Goal: Task Accomplishment & Management: Use online tool/utility

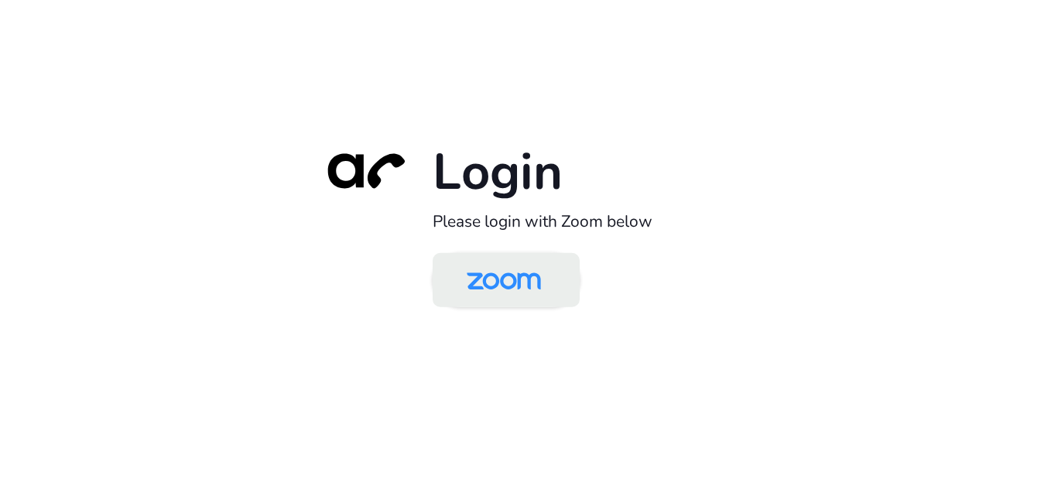
click at [510, 284] on img at bounding box center [504, 281] width 107 height 50
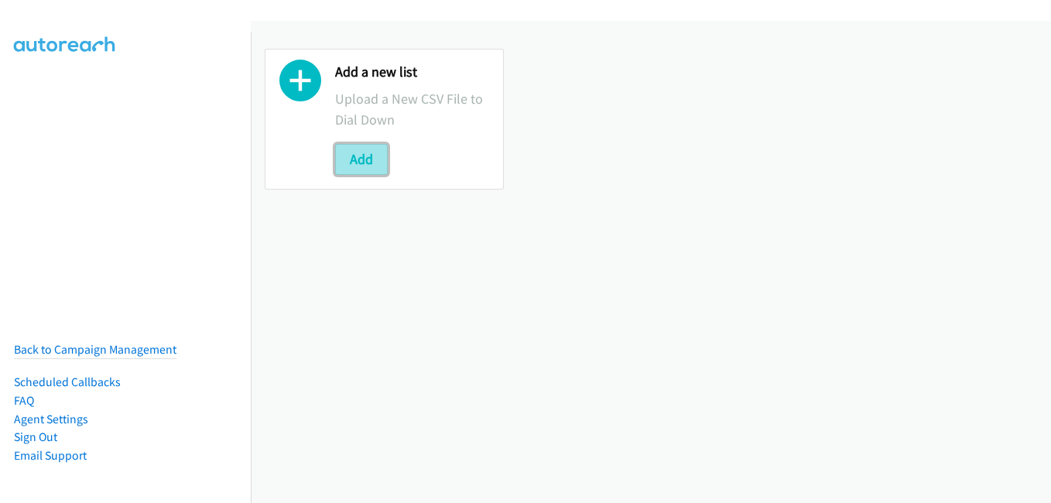
click at [355, 156] on button "Add" at bounding box center [361, 159] width 53 height 31
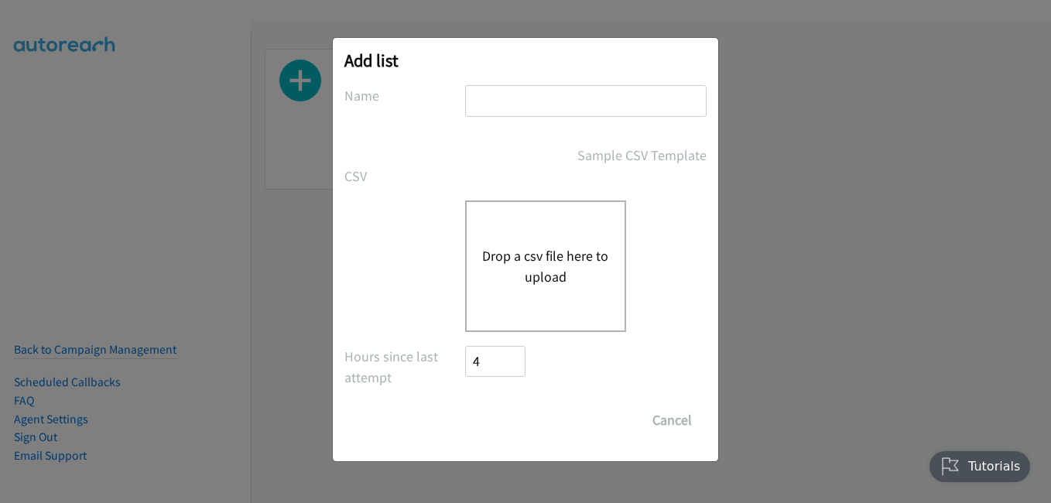
click at [561, 102] on input "text" at bounding box center [586, 101] width 242 height 32
type input "it"
click at [543, 273] on button "Drop a csv file here to upload" at bounding box center [545, 266] width 127 height 42
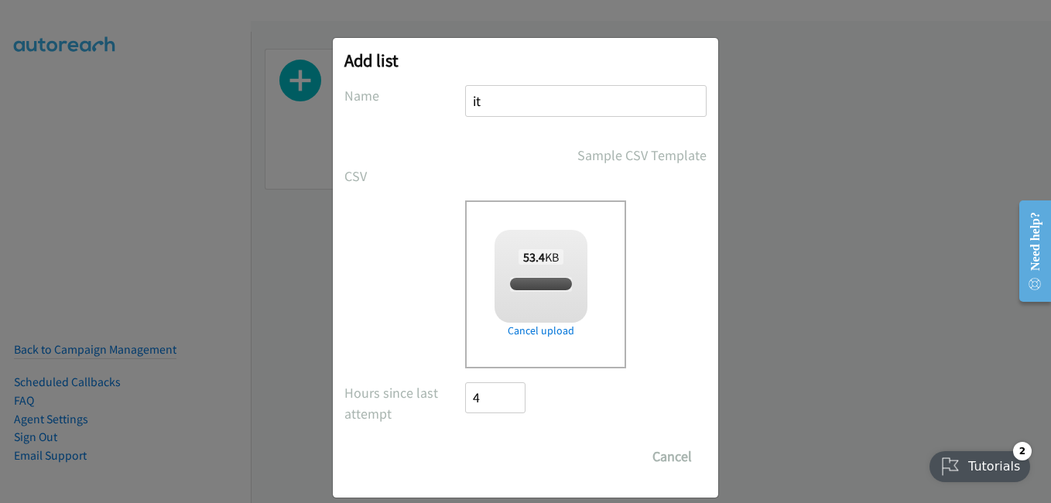
checkbox input "true"
click at [521, 444] on input "Save List" at bounding box center [505, 456] width 81 height 31
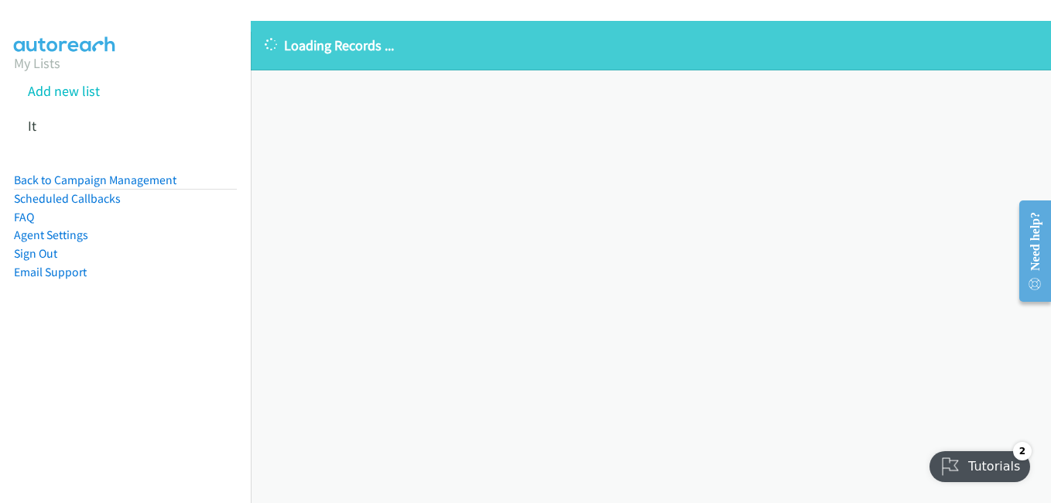
click at [420, 49] on p "Loading Records ..." at bounding box center [651, 45] width 773 height 21
click at [46, 124] on icon at bounding box center [44, 127] width 11 height 11
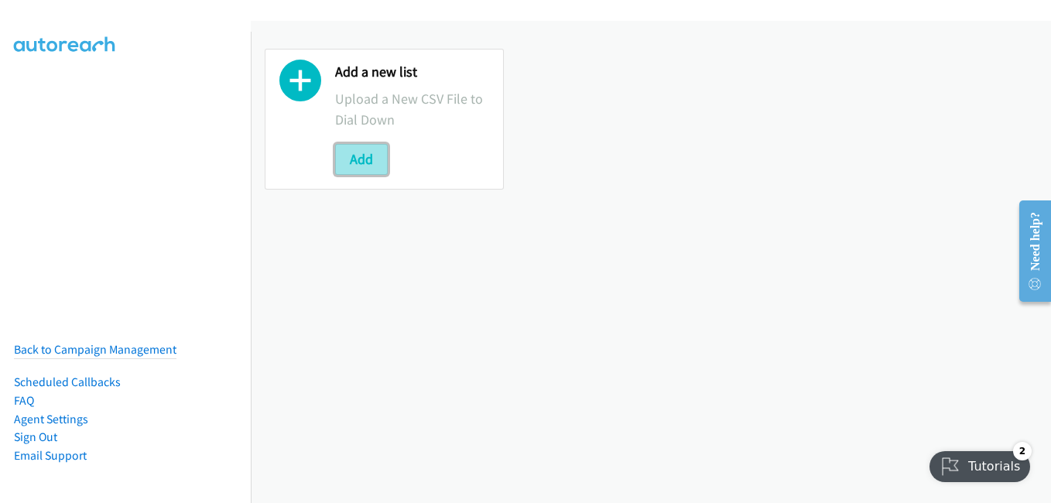
click at [364, 168] on button "Add" at bounding box center [361, 159] width 53 height 31
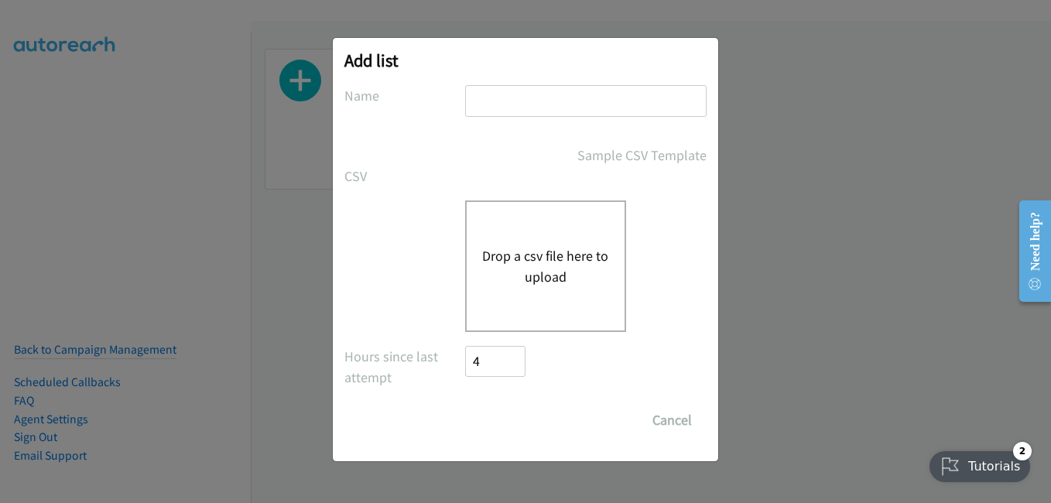
click at [514, 96] on input "text" at bounding box center [586, 101] width 242 height 32
type input "list"
click at [537, 280] on button "Drop a csv file here to upload" at bounding box center [545, 266] width 127 height 42
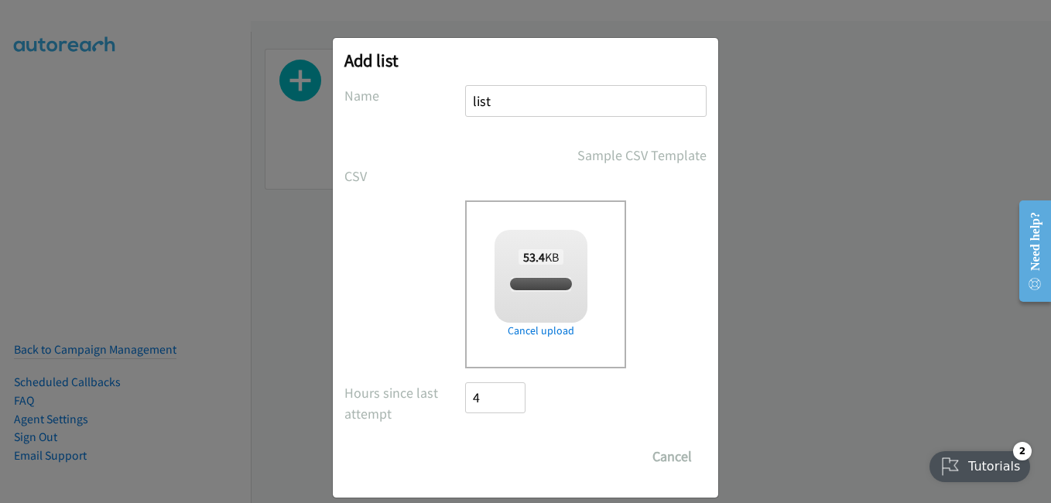
checkbox input "true"
click at [506, 456] on input "Save List" at bounding box center [505, 456] width 81 height 31
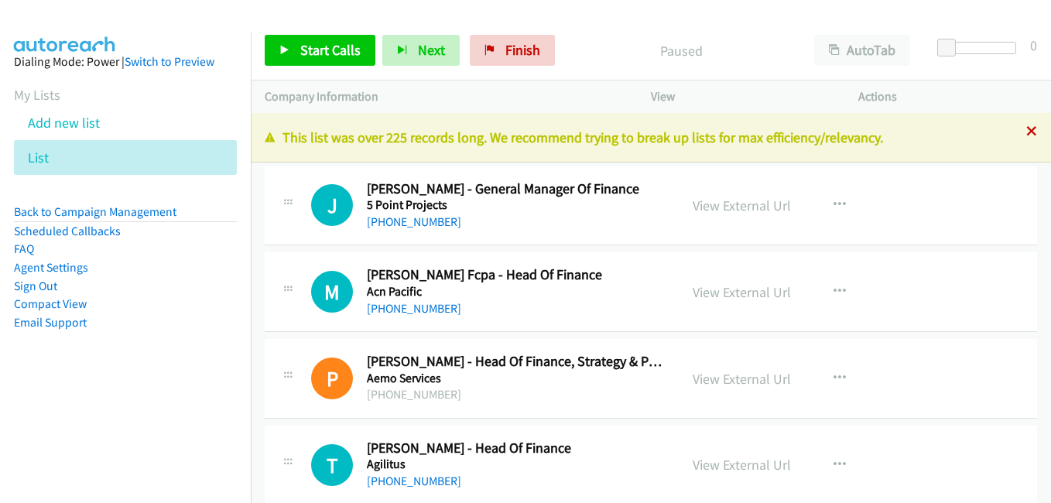
click at [1027, 133] on icon at bounding box center [1032, 132] width 11 height 11
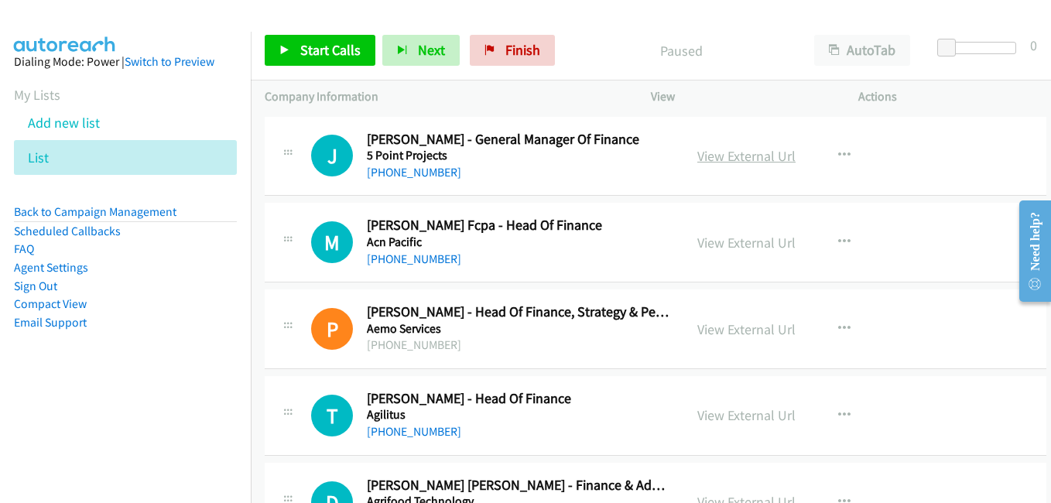
click at [730, 153] on link "View External Url" at bounding box center [747, 156] width 98 height 18
click at [717, 238] on link "View External Url" at bounding box center [747, 243] width 98 height 18
click at [749, 334] on link "View External Url" at bounding box center [747, 330] width 98 height 18
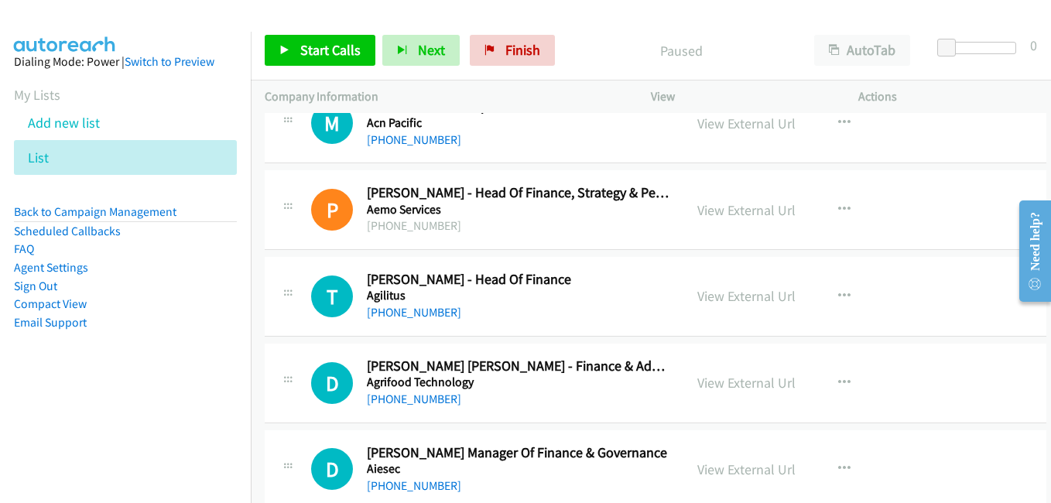
scroll to position [155, 0]
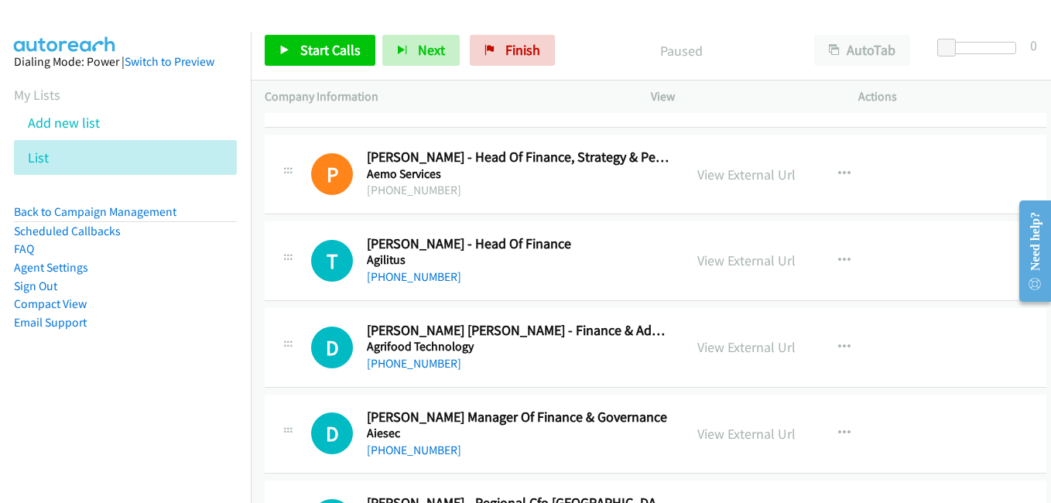
drag, startPoint x: 751, startPoint y: 264, endPoint x: 629, endPoint y: 232, distance: 126.6
click at [751, 264] on link "View External Url" at bounding box center [747, 261] width 98 height 18
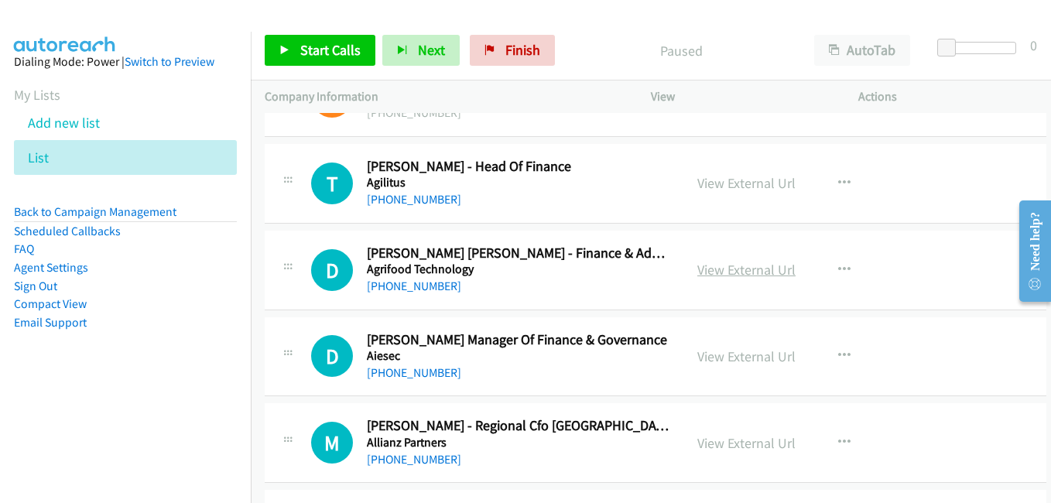
click at [755, 278] on link "View External Url" at bounding box center [747, 270] width 98 height 18
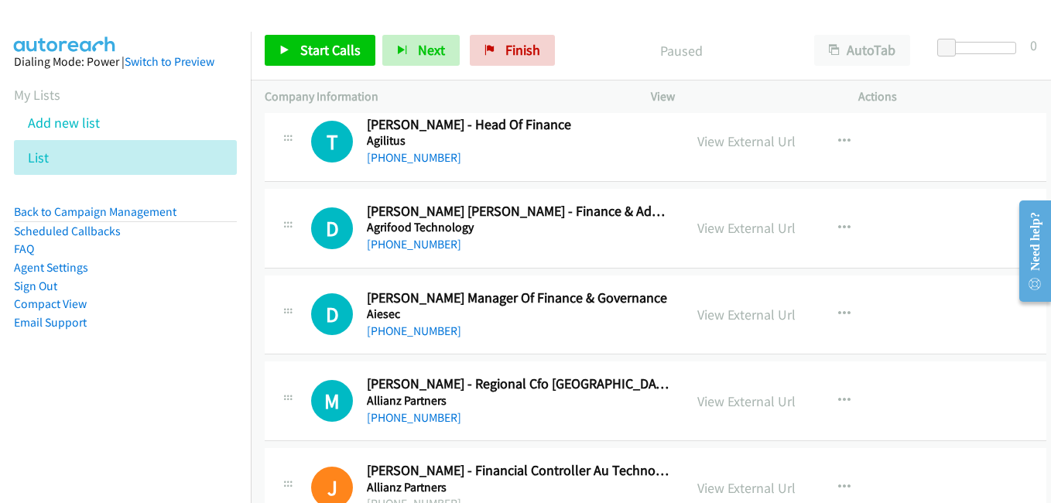
scroll to position [310, 0]
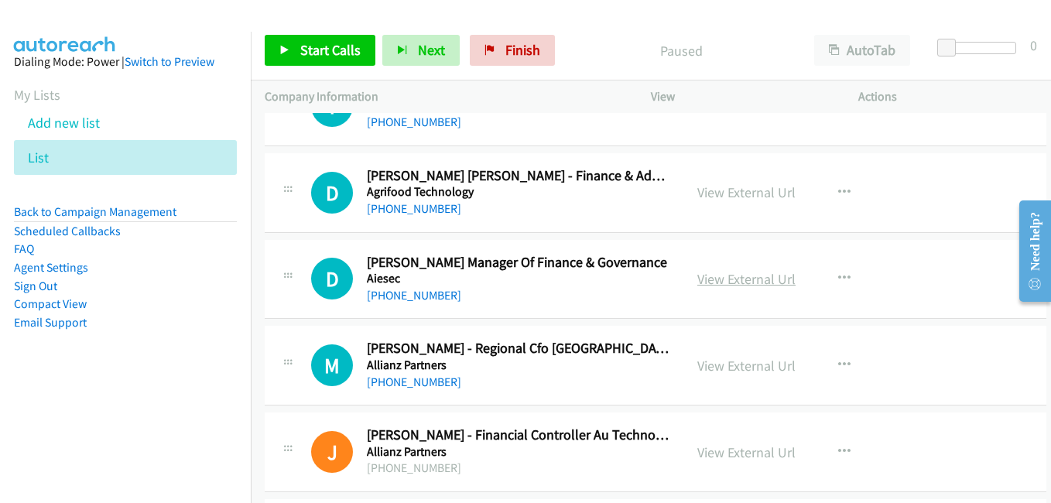
drag, startPoint x: 752, startPoint y: 274, endPoint x: 741, endPoint y: 274, distance: 10.8
click at [752, 274] on link "View External Url" at bounding box center [747, 279] width 98 height 18
drag, startPoint x: 755, startPoint y: 365, endPoint x: 676, endPoint y: 432, distance: 103.3
drag, startPoint x: 722, startPoint y: 363, endPoint x: 440, endPoint y: 63, distance: 411.4
click at [738, 366] on link "View External Url" at bounding box center [747, 366] width 98 height 18
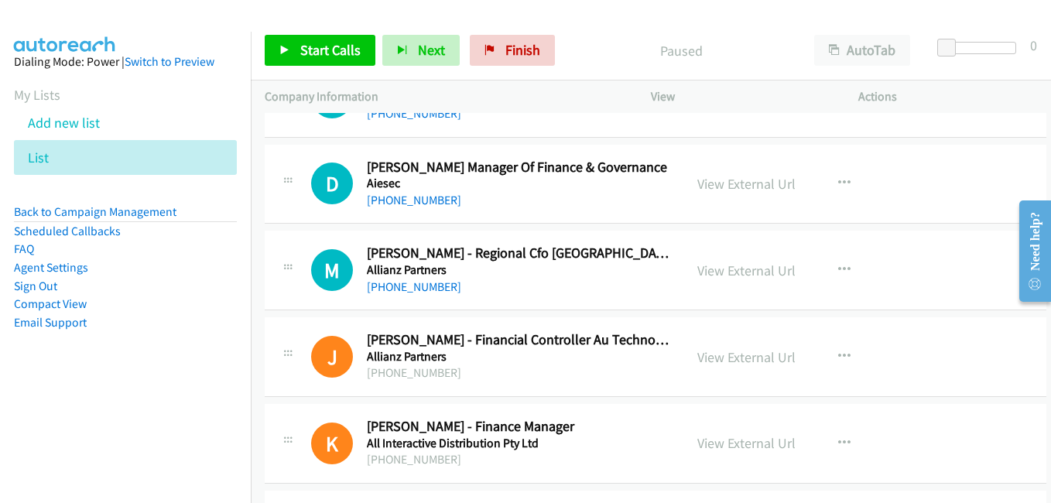
scroll to position [465, 0]
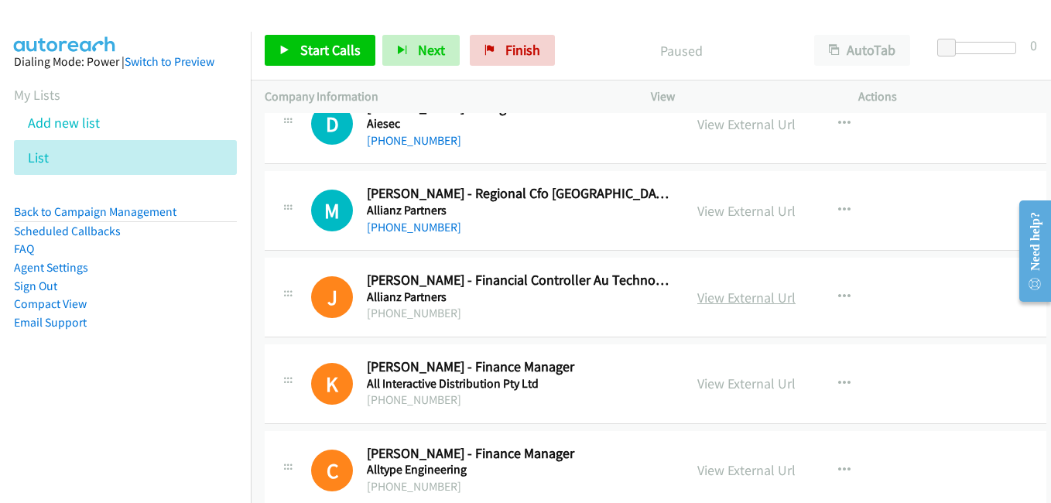
click at [725, 296] on link "View External Url" at bounding box center [747, 298] width 98 height 18
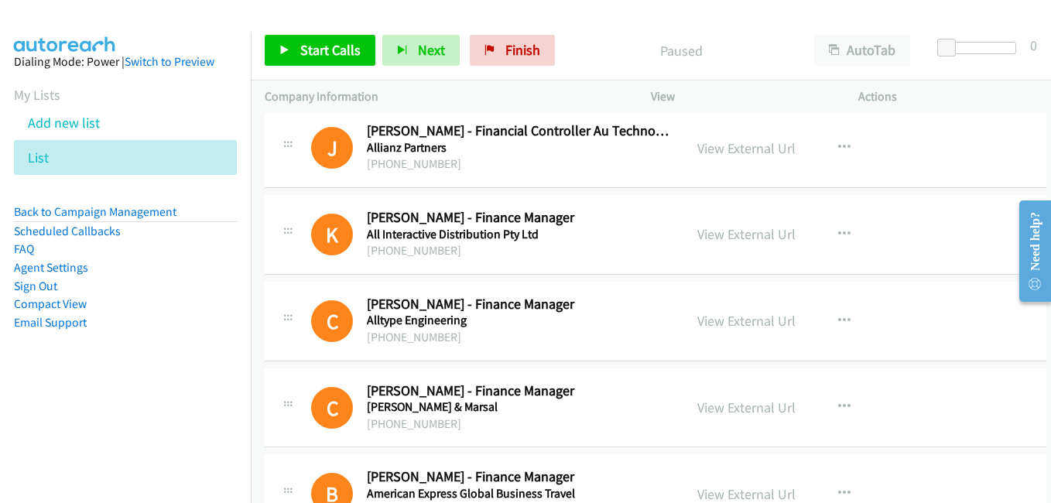
scroll to position [619, 0]
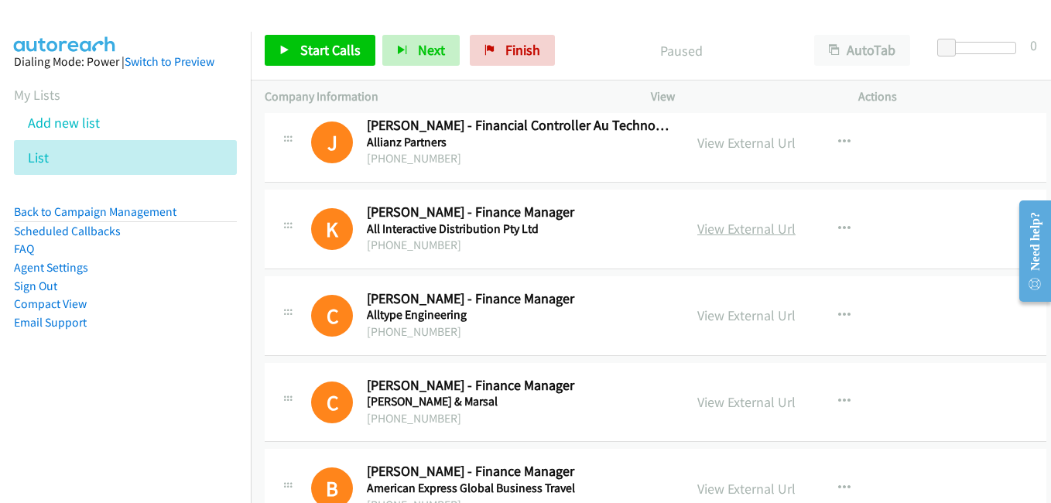
drag, startPoint x: 732, startPoint y: 231, endPoint x: 708, endPoint y: 225, distance: 24.0
click at [732, 231] on link "View External Url" at bounding box center [747, 229] width 98 height 18
click at [746, 319] on link "View External Url" at bounding box center [747, 316] width 98 height 18
click at [735, 402] on link "View External Url" at bounding box center [747, 402] width 98 height 18
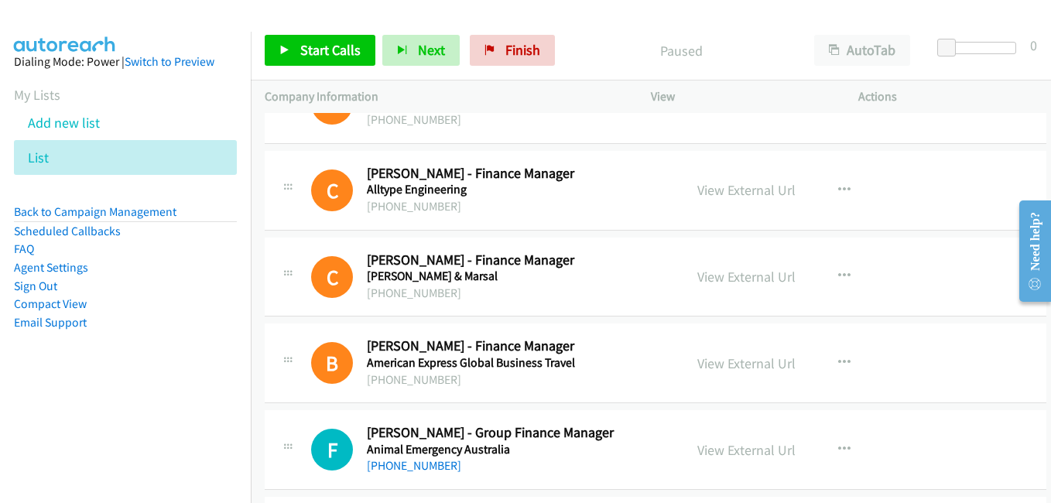
scroll to position [774, 0]
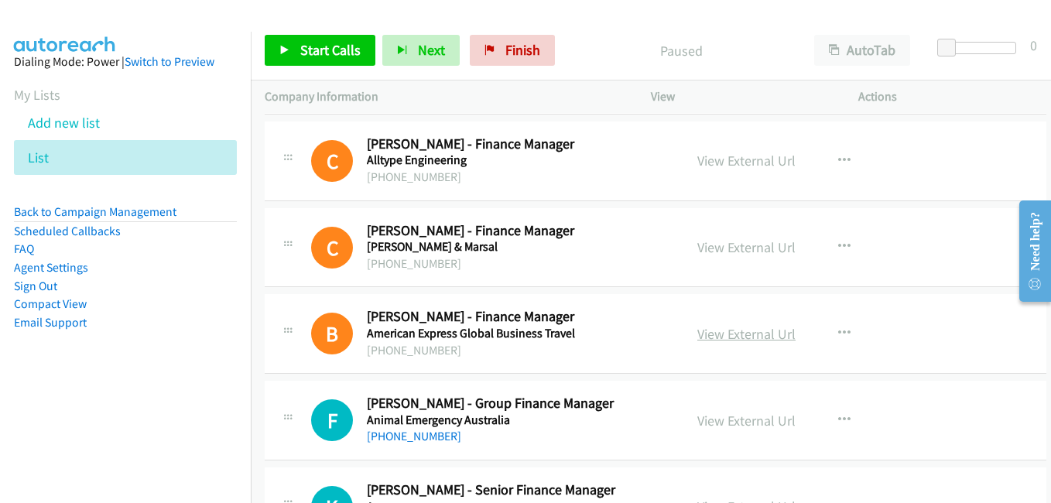
click at [759, 333] on link "View External Url" at bounding box center [747, 334] width 98 height 18
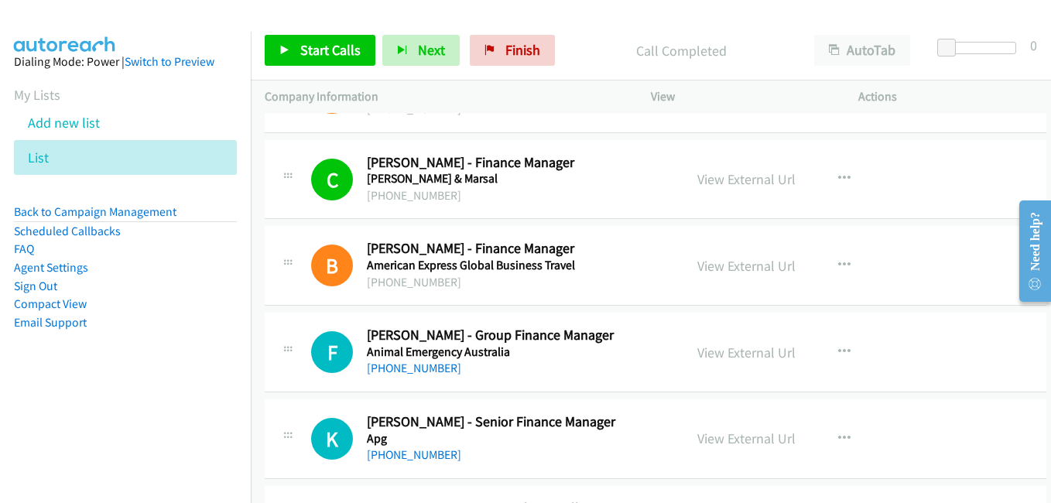
scroll to position [852, 0]
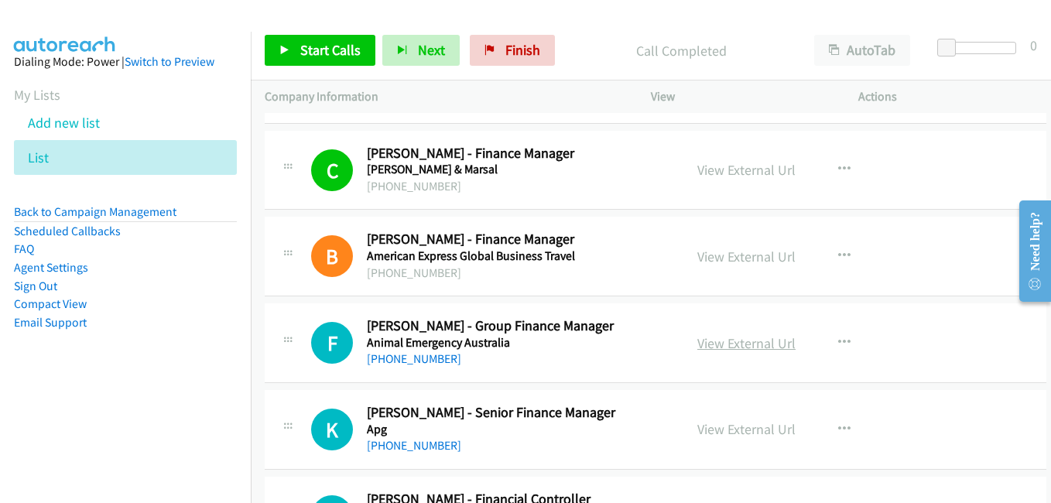
click at [736, 348] on link "View External Url" at bounding box center [747, 343] width 98 height 18
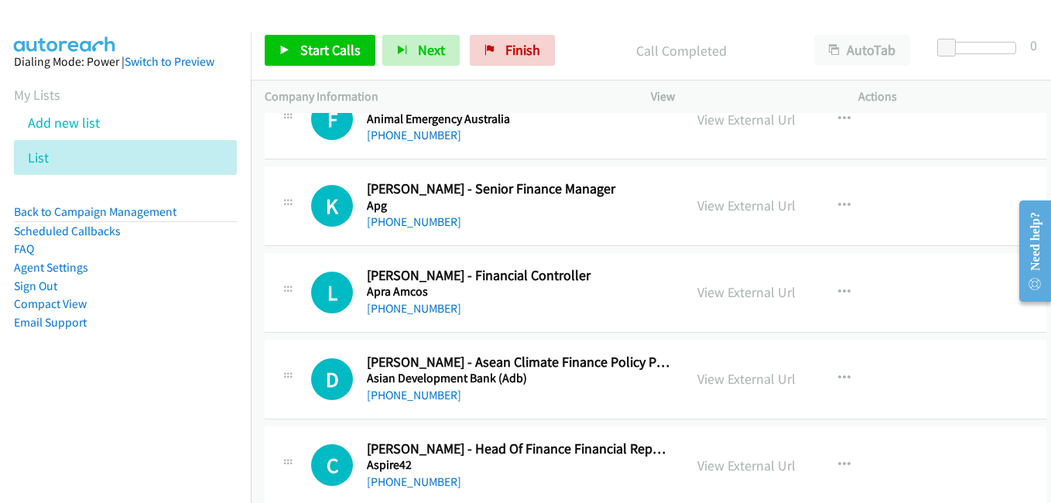
scroll to position [1084, 0]
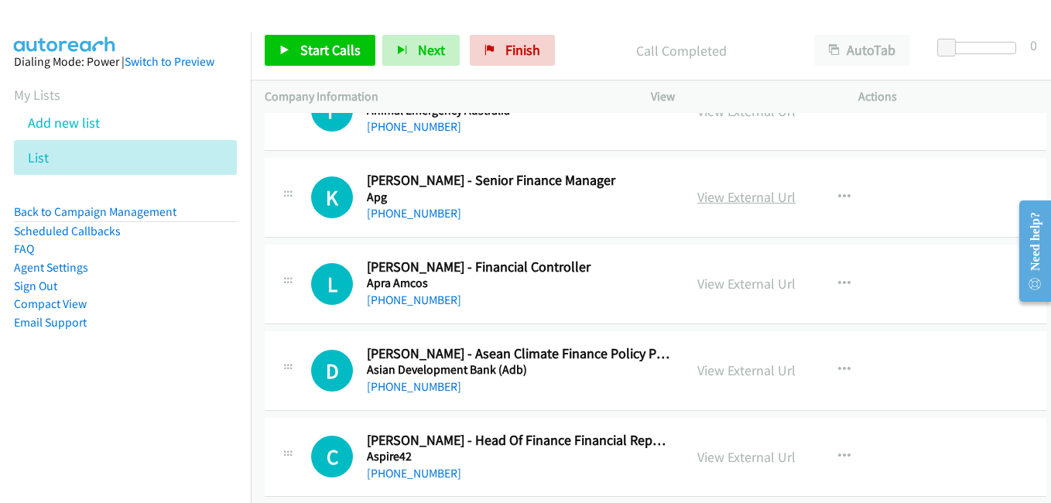
click at [719, 201] on link "View External Url" at bounding box center [747, 197] width 98 height 18
click at [716, 282] on link "View External Url" at bounding box center [747, 284] width 98 height 18
click at [725, 372] on link "View External Url" at bounding box center [747, 371] width 98 height 18
click at [715, 463] on link "View External Url" at bounding box center [747, 457] width 98 height 18
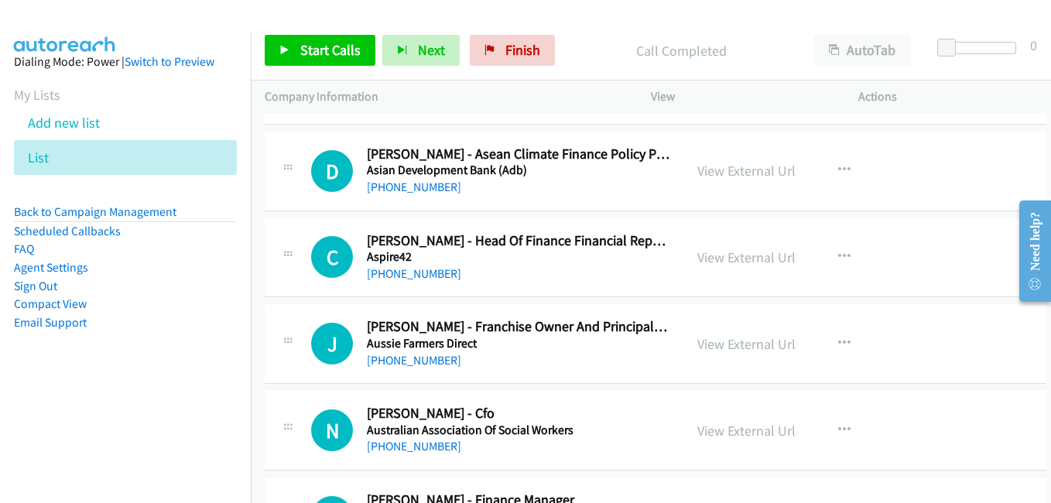
scroll to position [1316, 0]
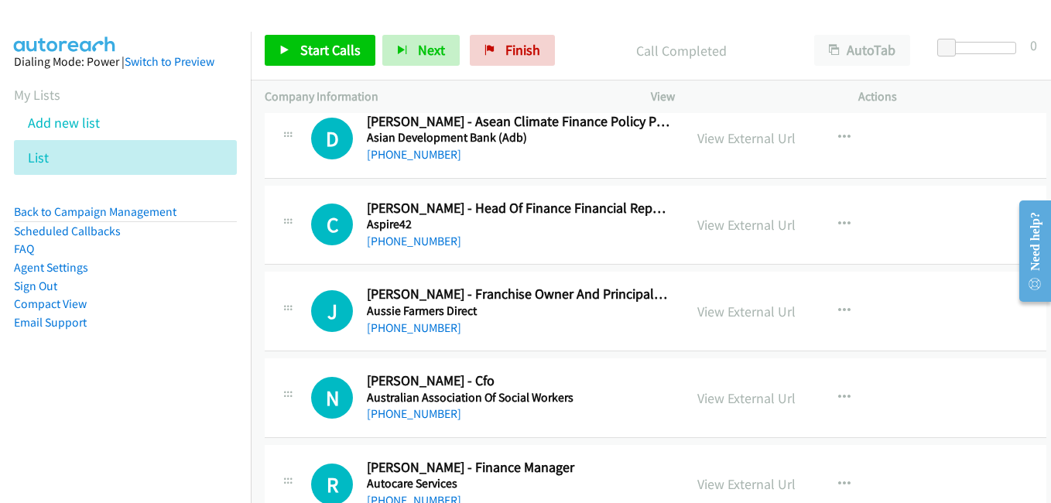
drag, startPoint x: 749, startPoint y: 316, endPoint x: 676, endPoint y: 277, distance: 82.4
click at [749, 316] on link "View External Url" at bounding box center [747, 312] width 98 height 18
click at [747, 399] on link "View External Url" at bounding box center [747, 398] width 98 height 18
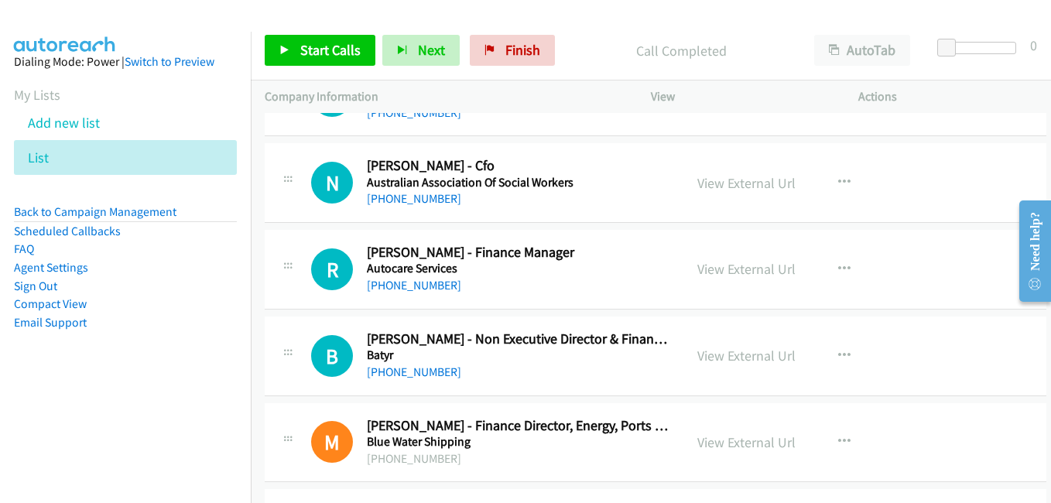
scroll to position [1549, 0]
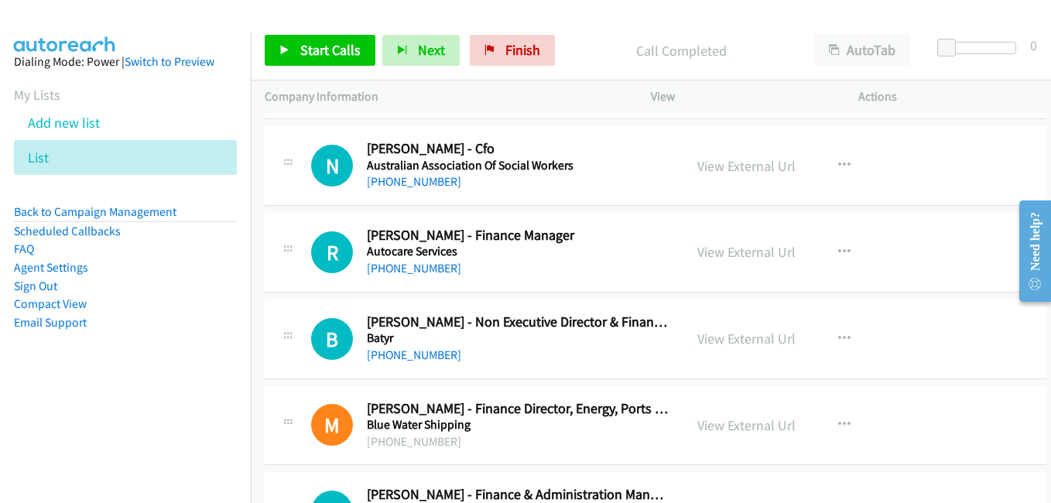
drag, startPoint x: 729, startPoint y: 252, endPoint x: 905, endPoint y: 468, distance: 279.0
click at [729, 252] on link "View External Url" at bounding box center [747, 252] width 98 height 18
drag, startPoint x: 708, startPoint y: 334, endPoint x: 571, endPoint y: 218, distance: 180.7
click at [708, 334] on link "View External Url" at bounding box center [747, 339] width 98 height 18
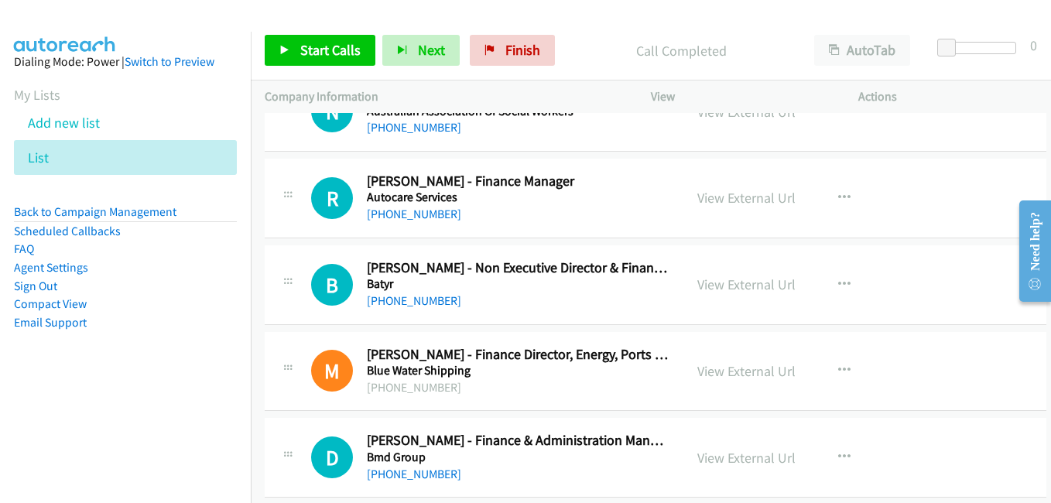
scroll to position [1703, 0]
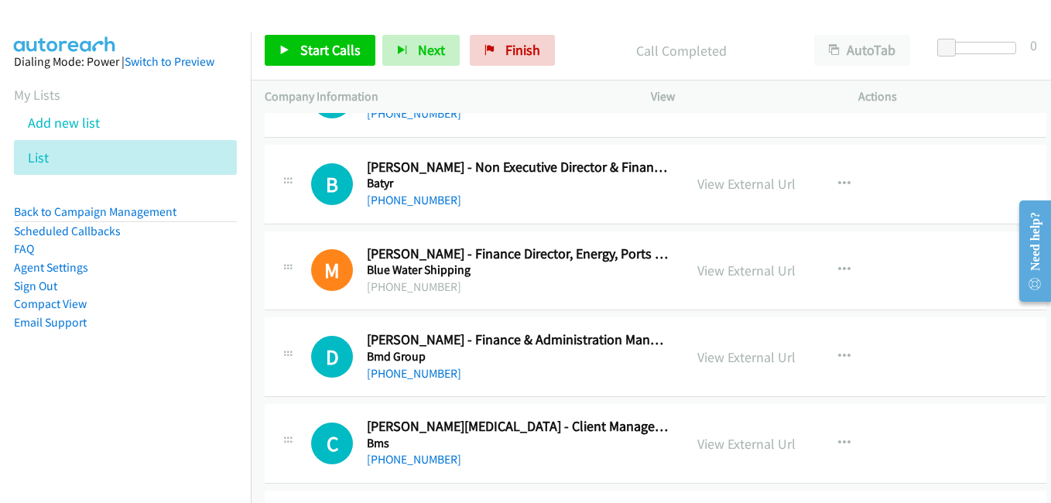
drag, startPoint x: 724, startPoint y: 266, endPoint x: 390, endPoint y: 81, distance: 381.6
click at [724, 266] on link "View External Url" at bounding box center [747, 271] width 98 height 18
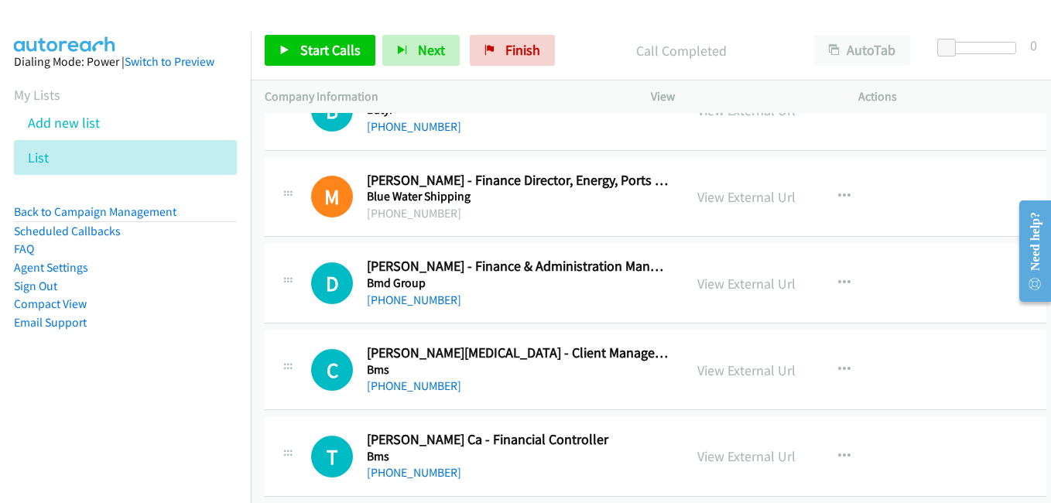
scroll to position [1781, 0]
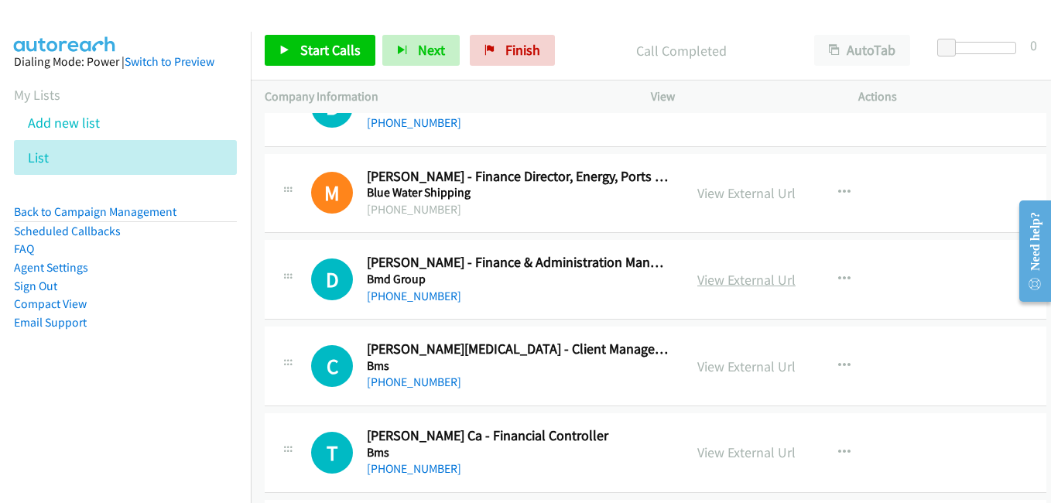
click at [744, 284] on link "View External Url" at bounding box center [747, 280] width 98 height 18
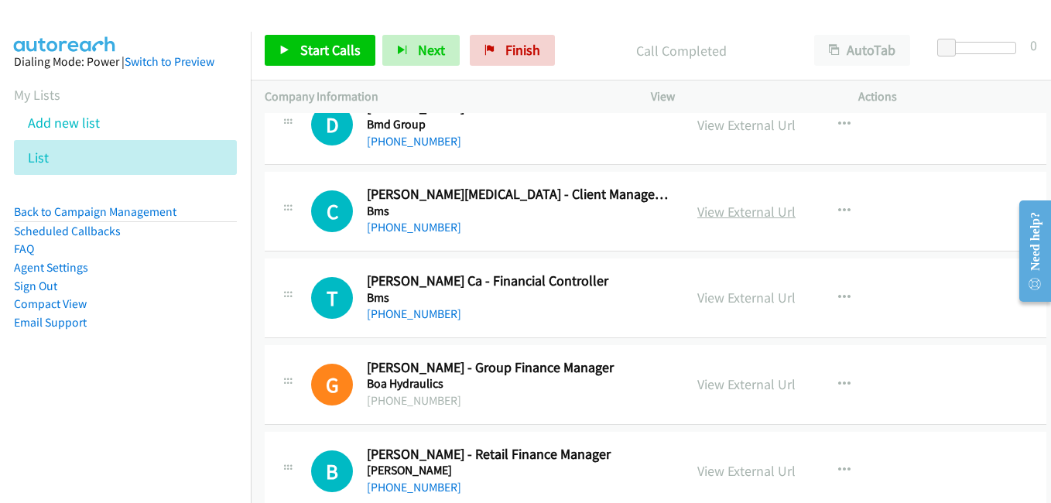
click at [749, 215] on link "View External Url" at bounding box center [747, 212] width 98 height 18
drag, startPoint x: 741, startPoint y: 297, endPoint x: 549, endPoint y: 245, distance: 199.1
click at [741, 297] on link "View External Url" at bounding box center [747, 298] width 98 height 18
drag, startPoint x: 760, startPoint y: 386, endPoint x: 750, endPoint y: 385, distance: 9.3
click at [760, 386] on link "View External Url" at bounding box center [747, 385] width 98 height 18
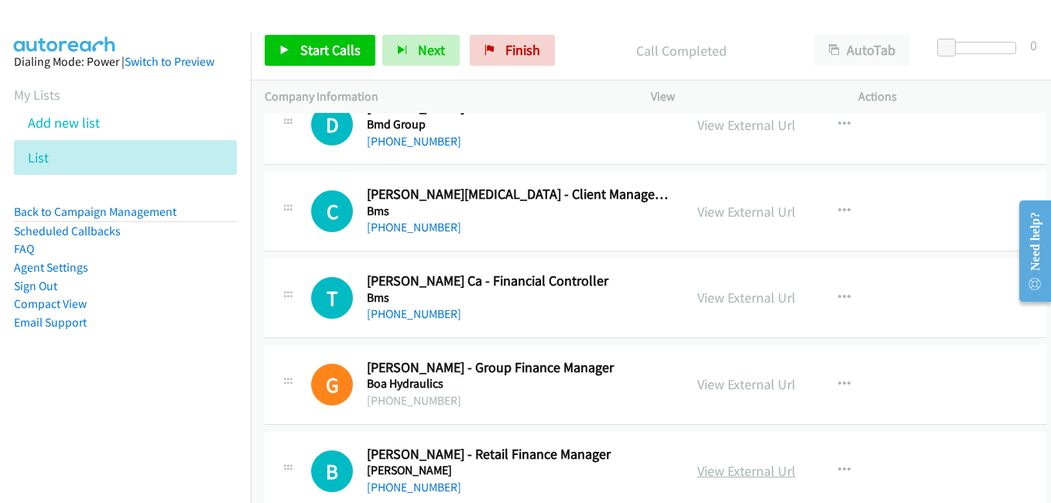
click at [742, 475] on link "View External Url" at bounding box center [747, 471] width 98 height 18
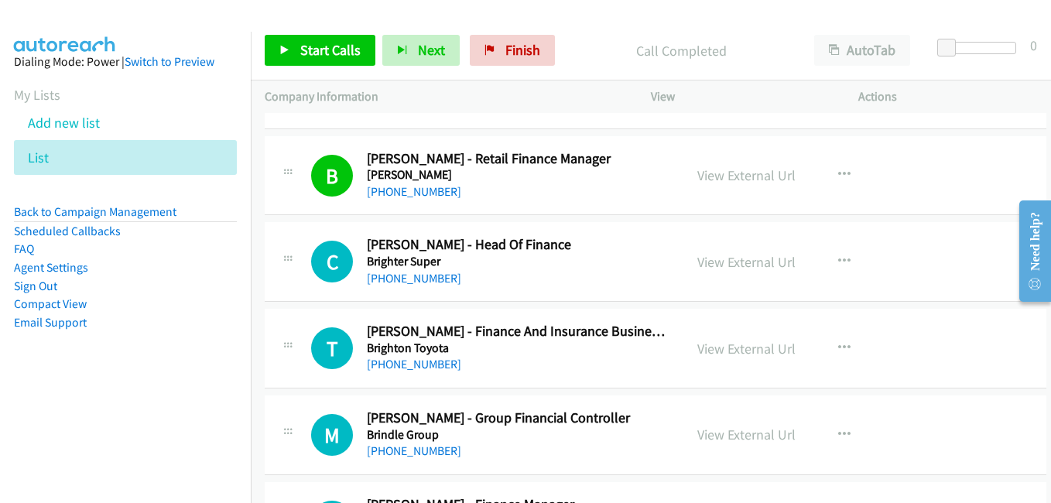
scroll to position [2245, 0]
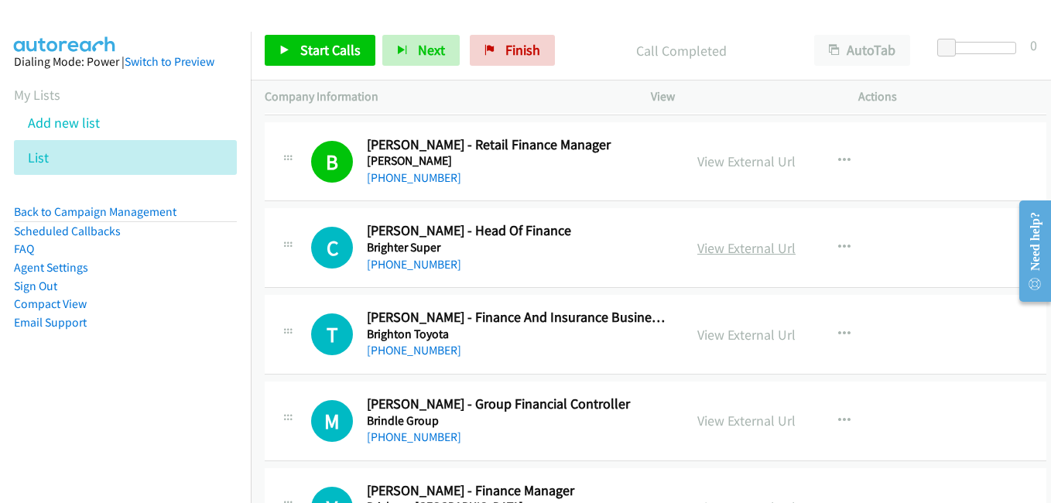
click at [765, 249] on link "View External Url" at bounding box center [747, 248] width 98 height 18
click at [725, 334] on link "View External Url" at bounding box center [747, 335] width 98 height 18
drag, startPoint x: 746, startPoint y: 423, endPoint x: 736, endPoint y: 413, distance: 14.3
click at [746, 423] on link "View External Url" at bounding box center [747, 421] width 98 height 18
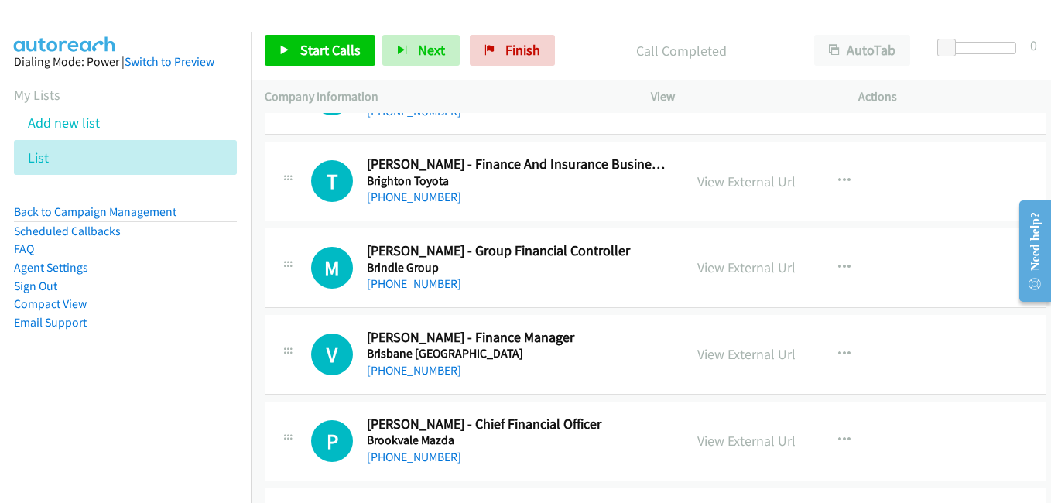
scroll to position [2400, 0]
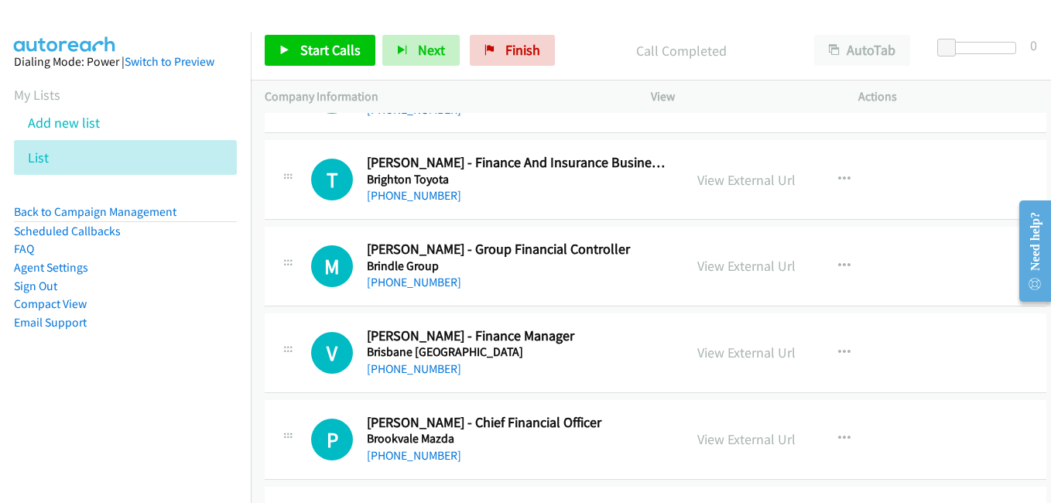
drag, startPoint x: 726, startPoint y: 352, endPoint x: 492, endPoint y: 226, distance: 265.7
click at [726, 352] on link "View External Url" at bounding box center [747, 353] width 98 height 18
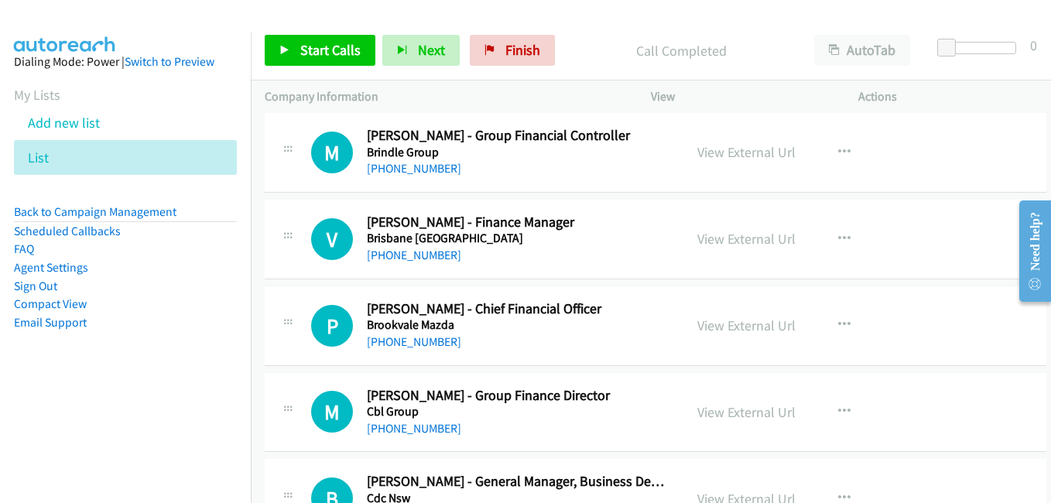
scroll to position [2555, 0]
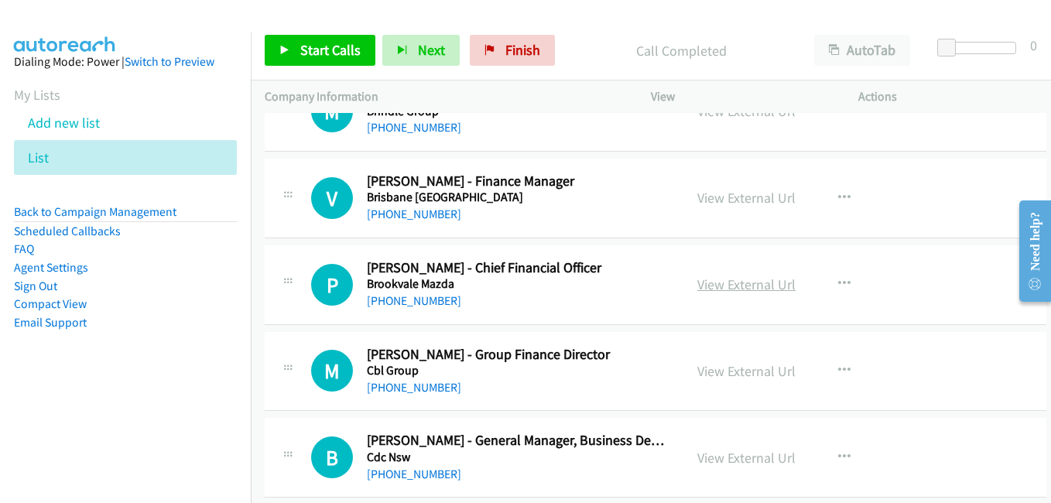
click at [719, 287] on link "View External Url" at bounding box center [747, 285] width 98 height 18
click at [739, 364] on link "View External Url" at bounding box center [747, 371] width 98 height 18
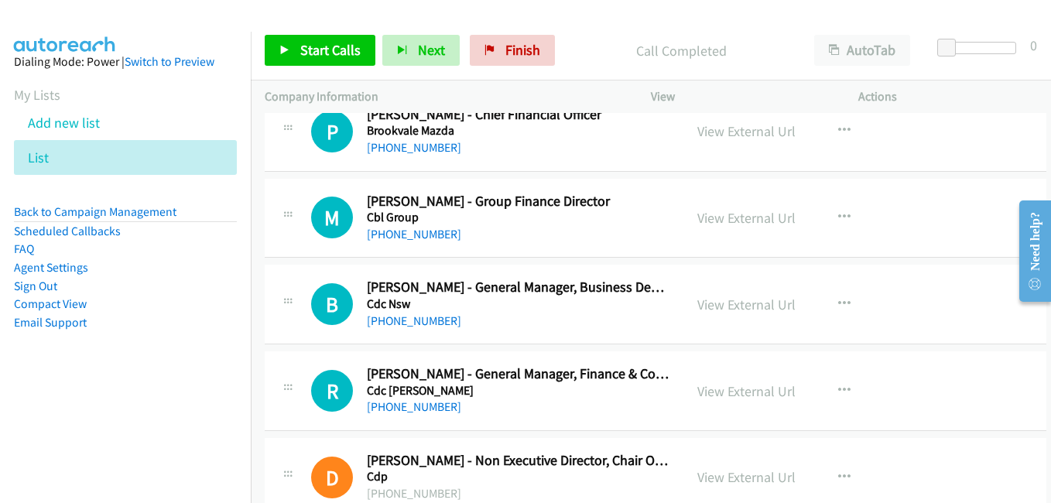
scroll to position [2710, 0]
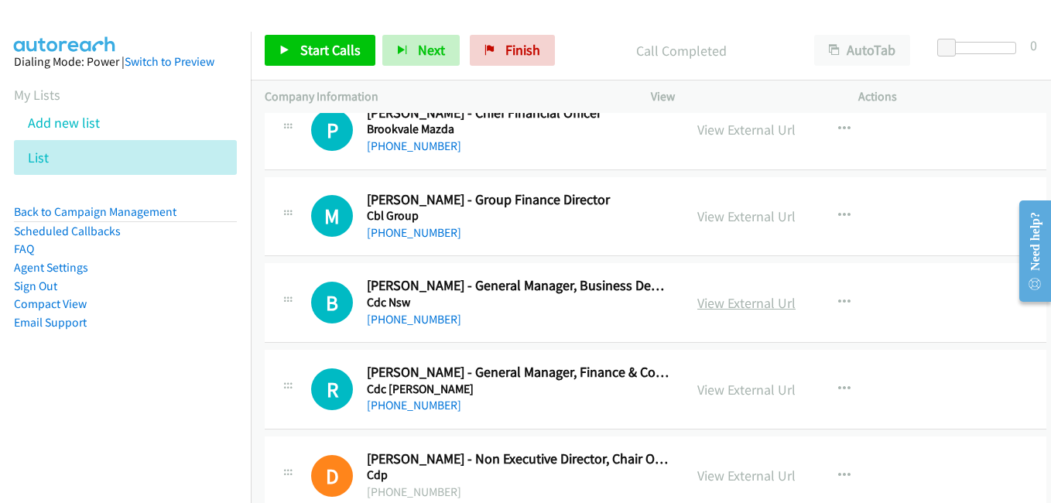
click at [752, 304] on link "View External Url" at bounding box center [747, 303] width 98 height 18
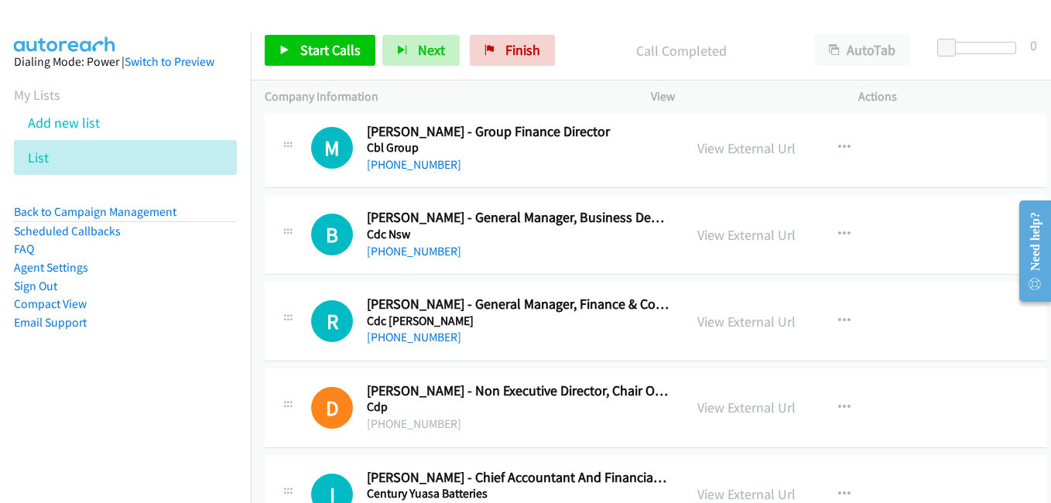
scroll to position [2787, 0]
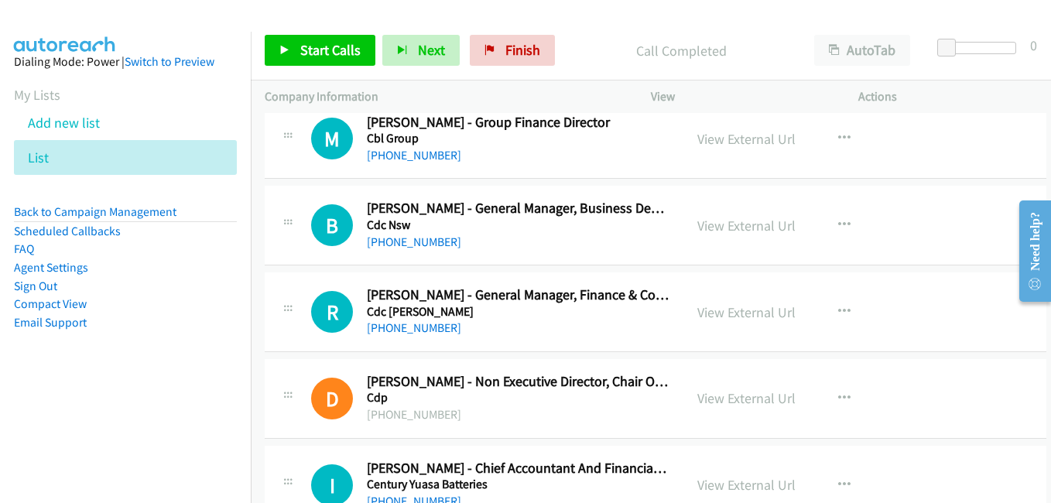
drag, startPoint x: 718, startPoint y: 310, endPoint x: 684, endPoint y: 304, distance: 34.8
click at [718, 310] on link "View External Url" at bounding box center [747, 313] width 98 height 18
click at [716, 393] on link "View External Url" at bounding box center [747, 398] width 98 height 18
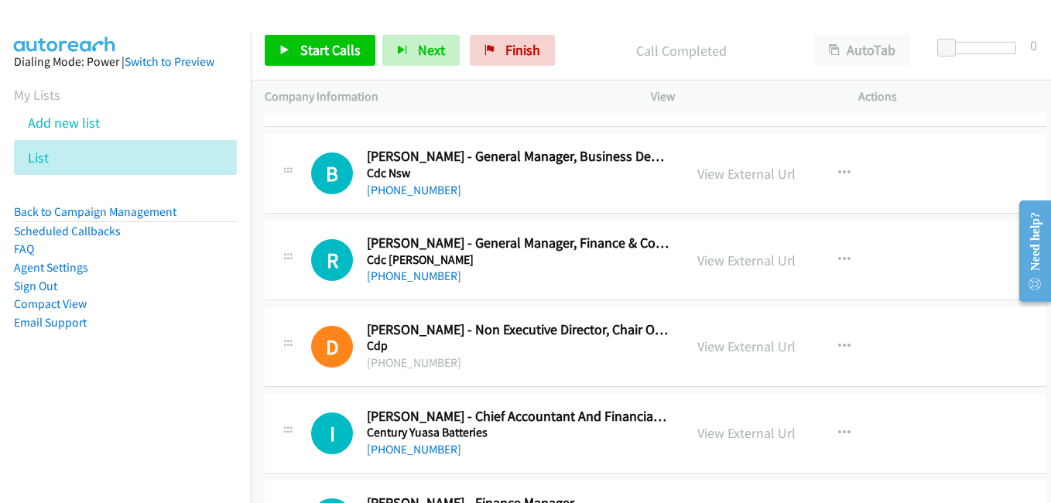
scroll to position [2865, 0]
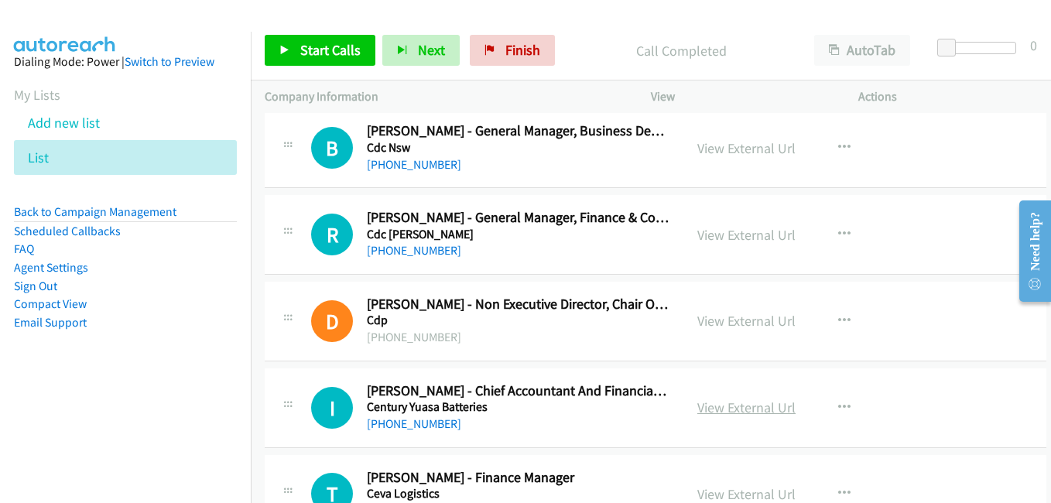
click at [737, 406] on link "View External Url" at bounding box center [747, 408] width 98 height 18
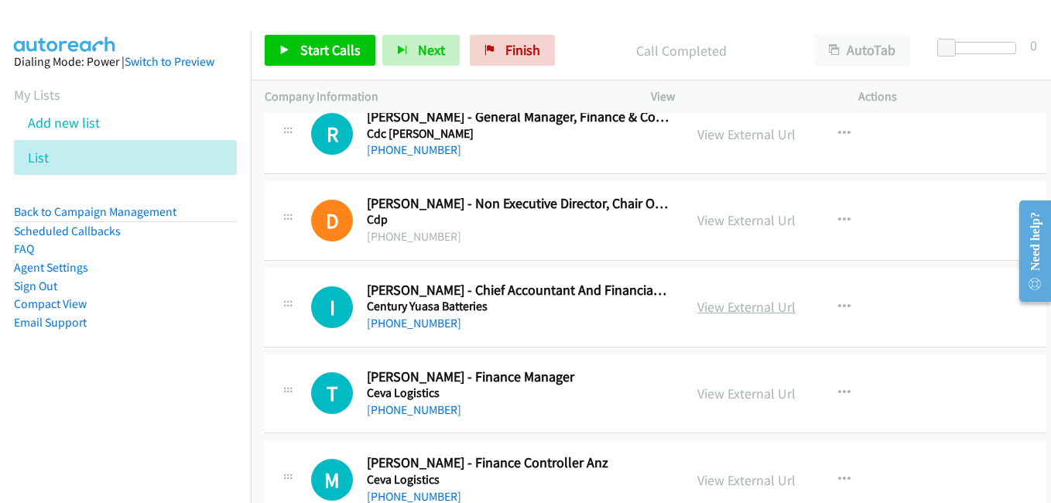
scroll to position [3097, 0]
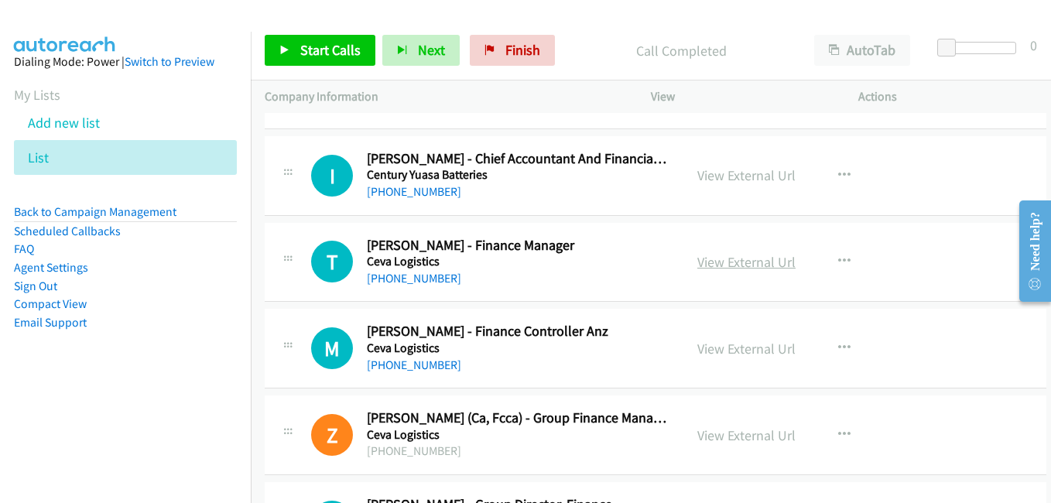
click at [744, 265] on link "View External Url" at bounding box center [747, 262] width 98 height 18
drag, startPoint x: 736, startPoint y: 348, endPoint x: 561, endPoint y: 277, distance: 188.9
click at [736, 348] on link "View External Url" at bounding box center [747, 349] width 98 height 18
click at [730, 436] on link "View External Url" at bounding box center [747, 436] width 98 height 18
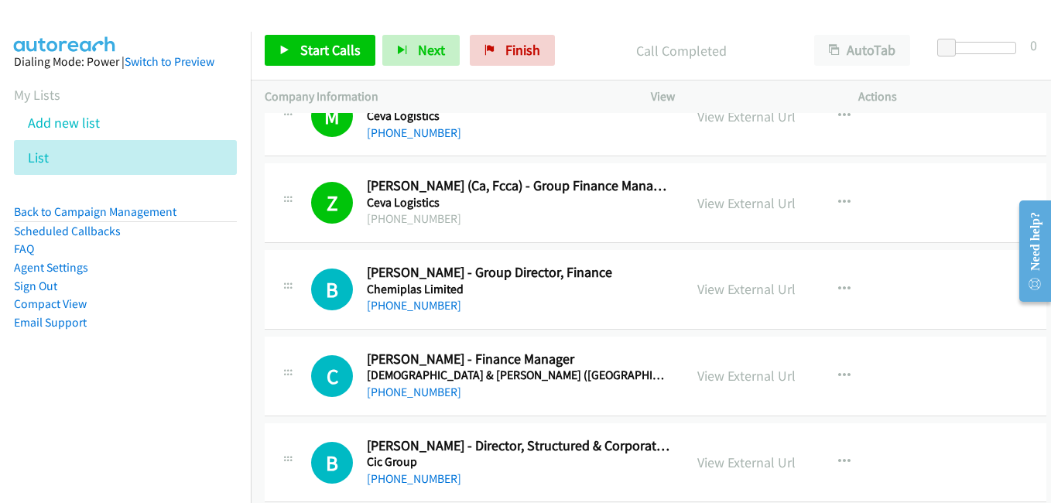
scroll to position [3407, 0]
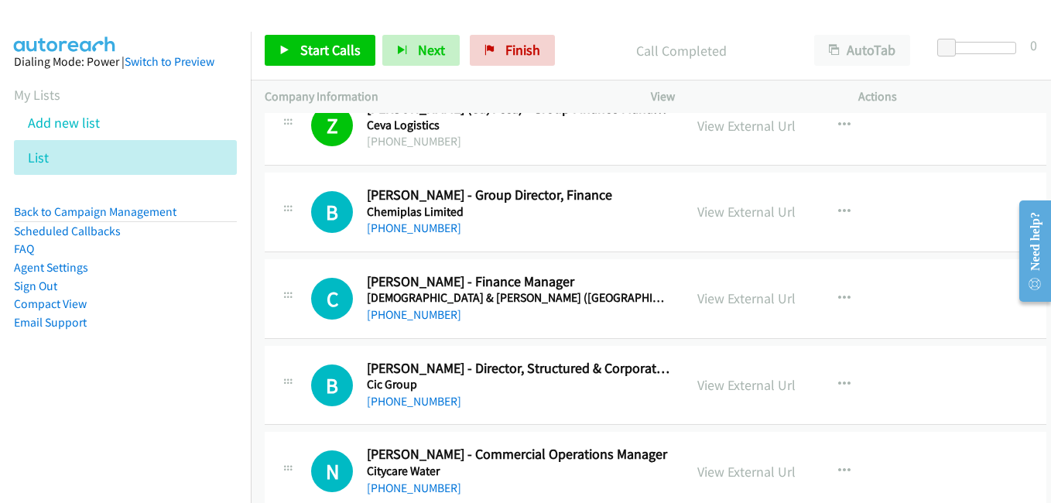
drag, startPoint x: 735, startPoint y: 210, endPoint x: 261, endPoint y: 29, distance: 507.3
click at [754, 212] on link "View External Url" at bounding box center [747, 212] width 98 height 18
drag, startPoint x: 703, startPoint y: 298, endPoint x: 188, endPoint y: 1, distance: 594.6
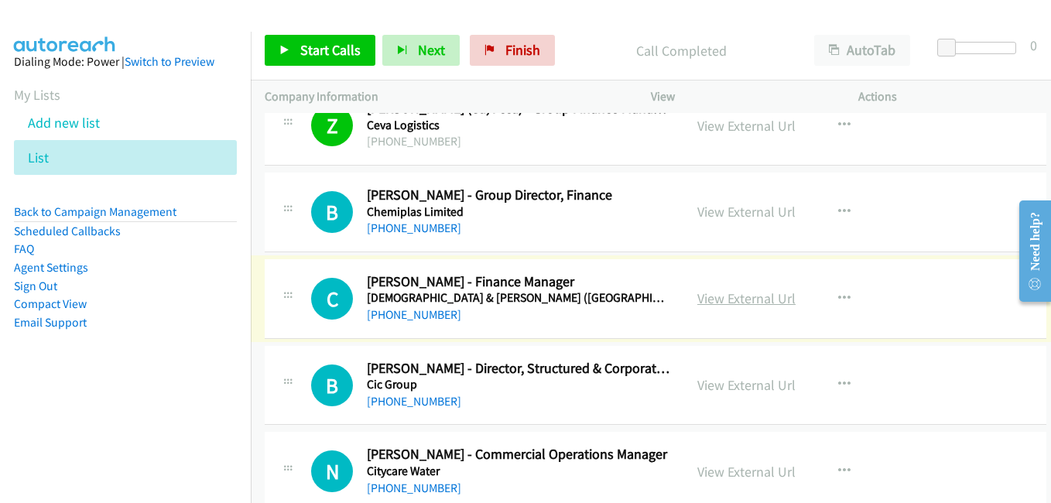
click at [753, 299] on link "View External Url" at bounding box center [747, 299] width 98 height 18
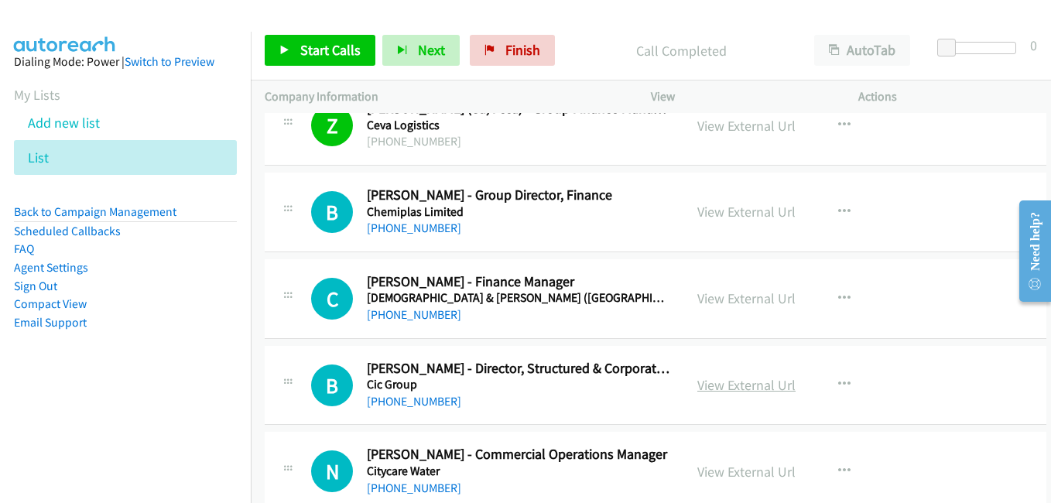
drag, startPoint x: 745, startPoint y: 390, endPoint x: 717, endPoint y: 382, distance: 29.1
click at [745, 390] on link "View External Url" at bounding box center [747, 385] width 98 height 18
click at [753, 475] on link "View External Url" at bounding box center [747, 472] width 98 height 18
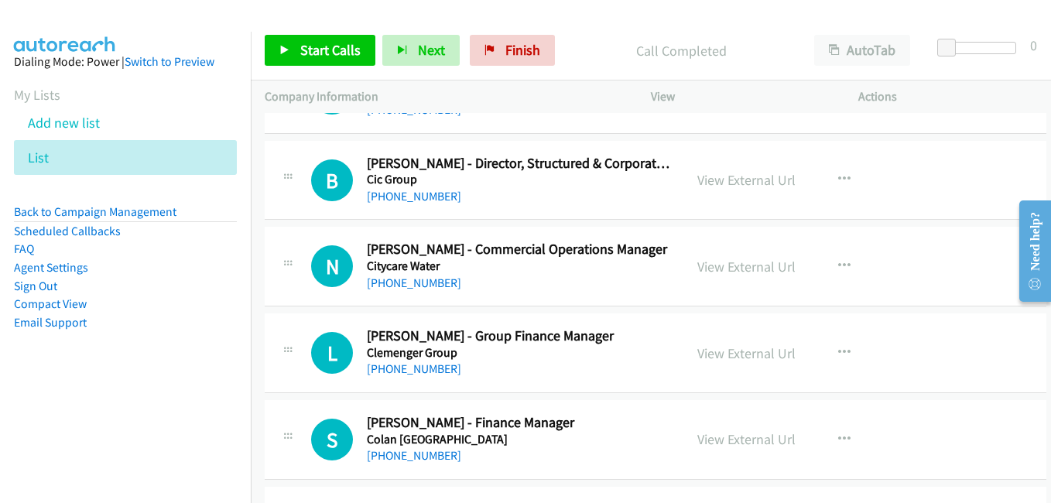
scroll to position [3639, 0]
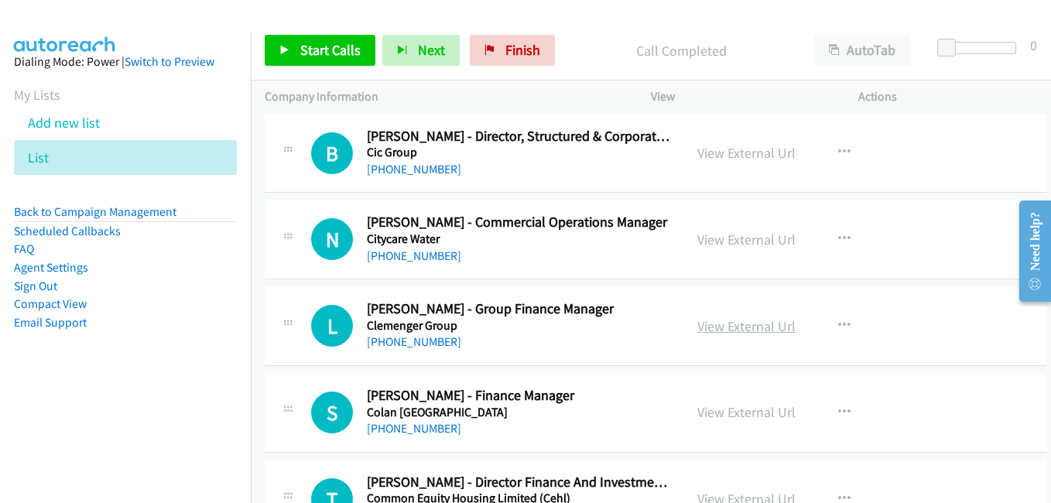
drag, startPoint x: 731, startPoint y: 325, endPoint x: 717, endPoint y: 319, distance: 15.3
click at [731, 325] on link "View External Url" at bounding box center [747, 326] width 98 height 18
click at [740, 418] on link "View External Url" at bounding box center [747, 412] width 98 height 18
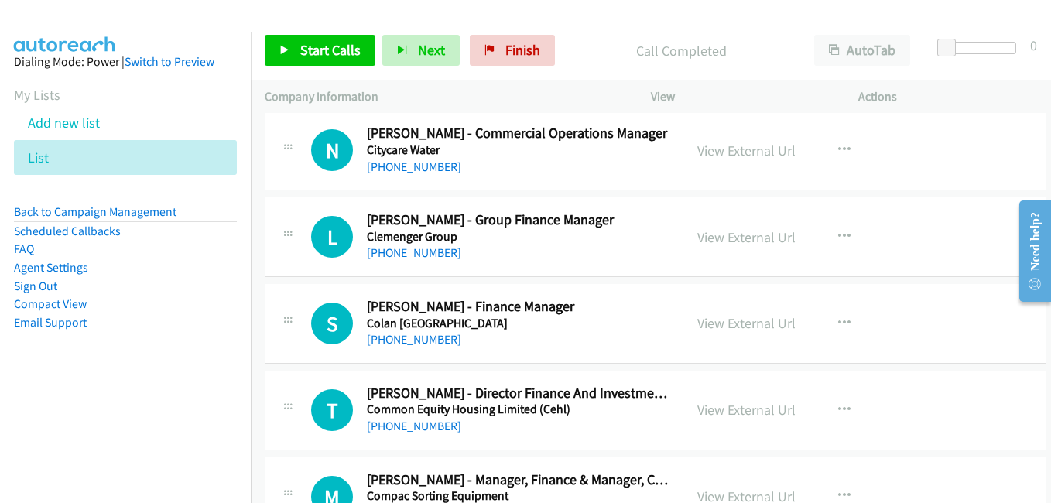
scroll to position [3794, 0]
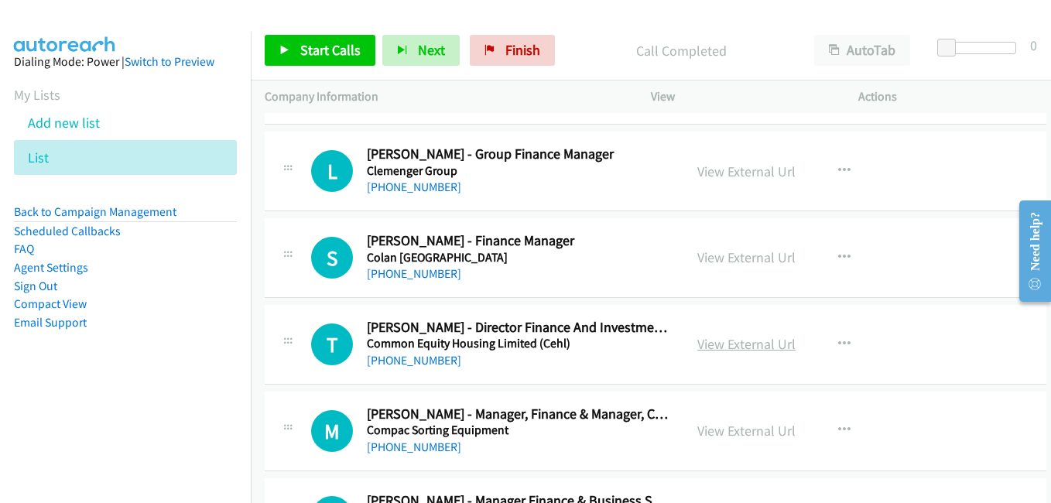
click at [728, 344] on link "View External Url" at bounding box center [747, 344] width 98 height 18
drag, startPoint x: 728, startPoint y: 426, endPoint x: 719, endPoint y: 425, distance: 9.3
click at [728, 426] on link "View External Url" at bounding box center [747, 431] width 98 height 18
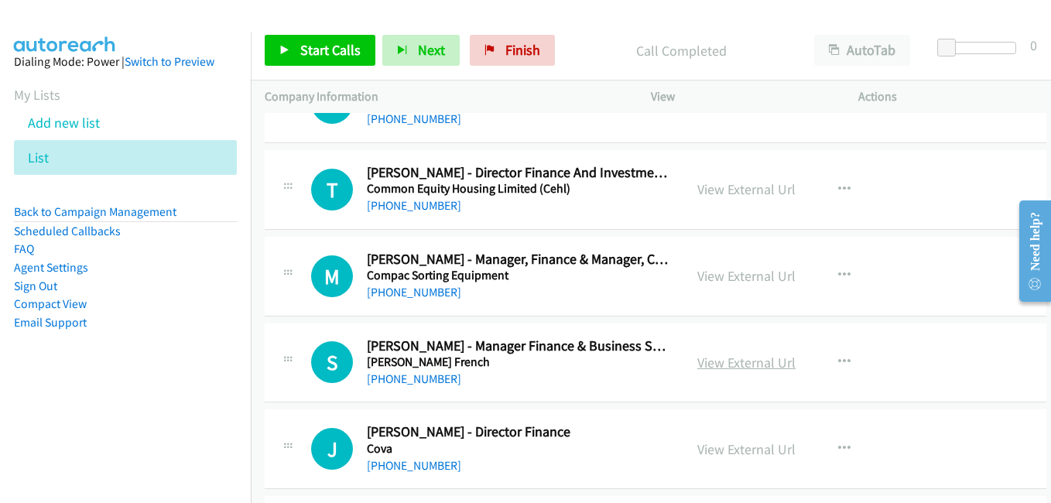
click at [747, 365] on link "View External Url" at bounding box center [747, 363] width 98 height 18
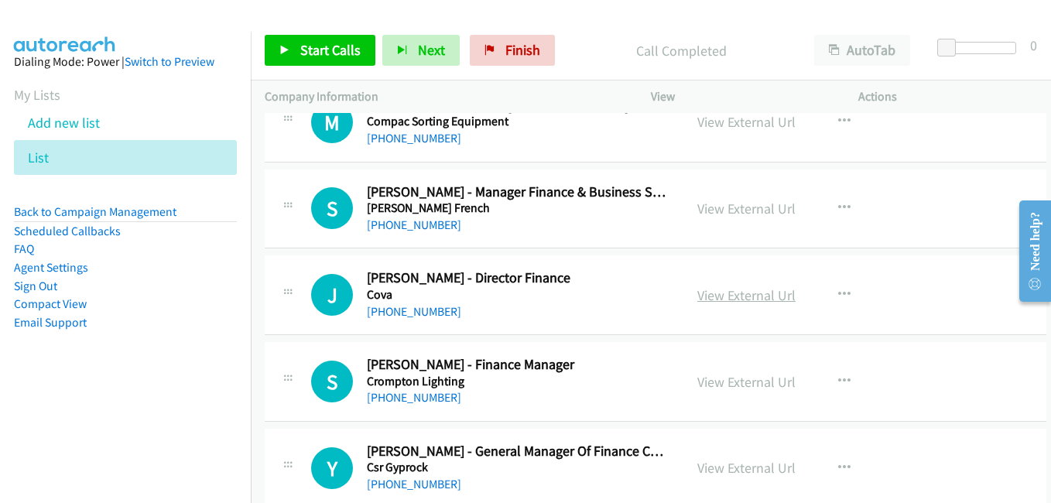
scroll to position [4104, 0]
click at [721, 297] on link "View External Url" at bounding box center [747, 295] width 98 height 18
click at [716, 388] on link "View External Url" at bounding box center [747, 381] width 98 height 18
click at [756, 474] on link "View External Url" at bounding box center [747, 467] width 98 height 18
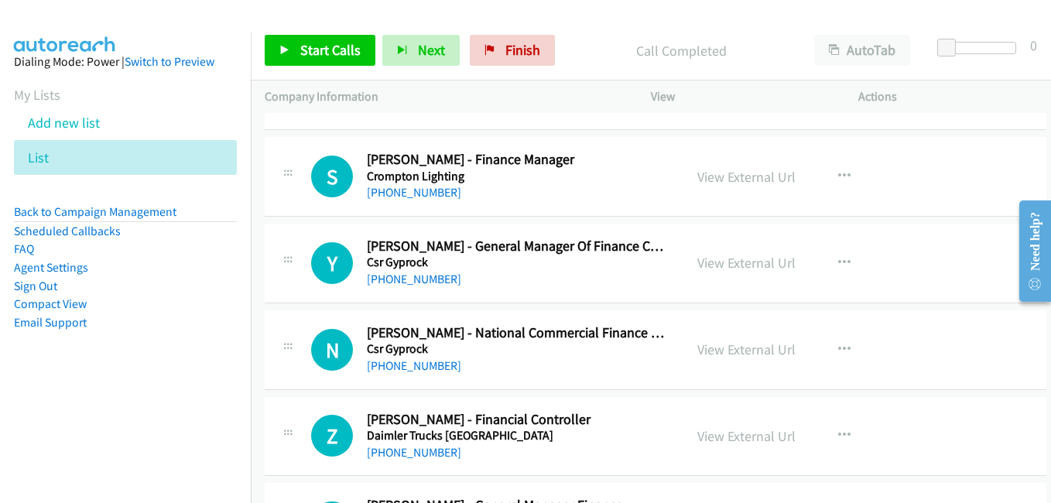
scroll to position [4336, 0]
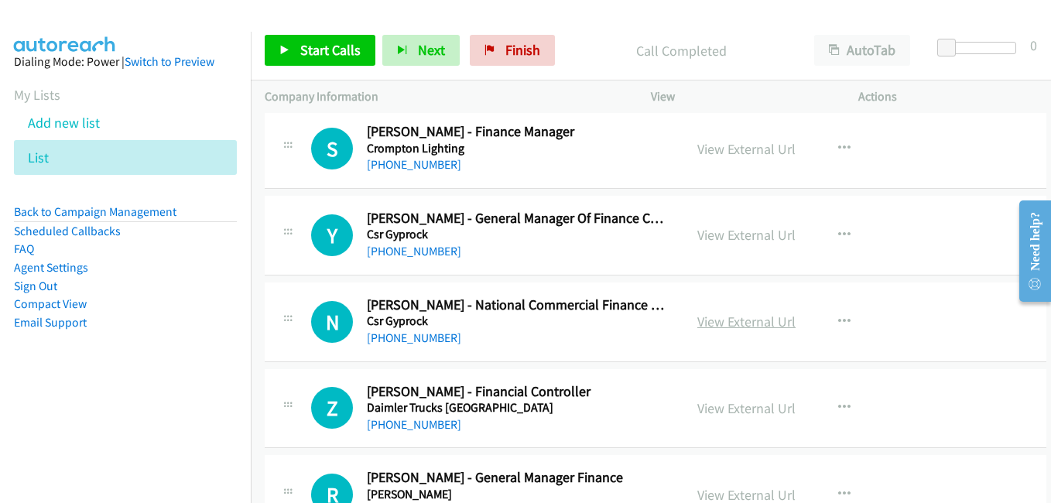
click at [734, 322] on link "View External Url" at bounding box center [747, 322] width 98 height 18
click at [744, 406] on link "View External Url" at bounding box center [747, 409] width 98 height 18
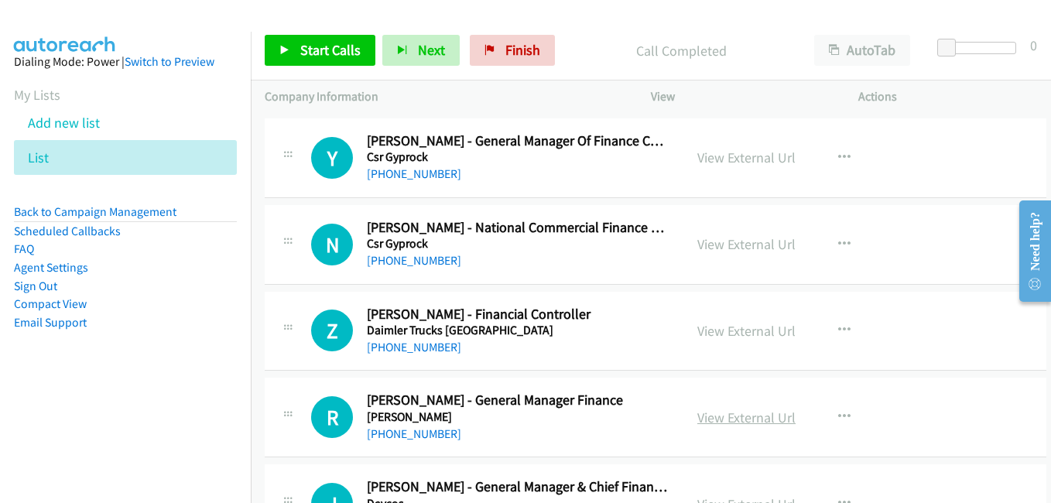
click at [733, 422] on link "View External Url" at bounding box center [747, 418] width 98 height 18
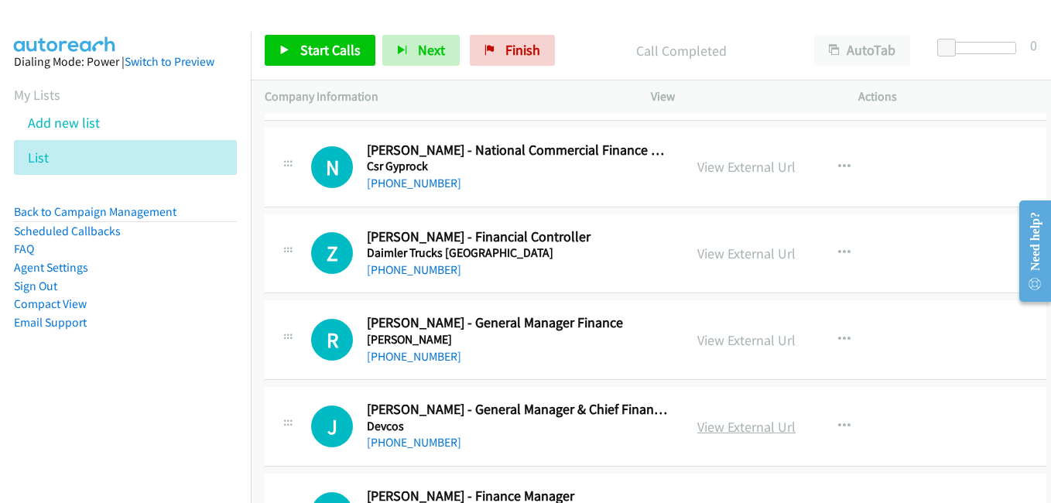
click at [746, 424] on link "View External Url" at bounding box center [747, 427] width 98 height 18
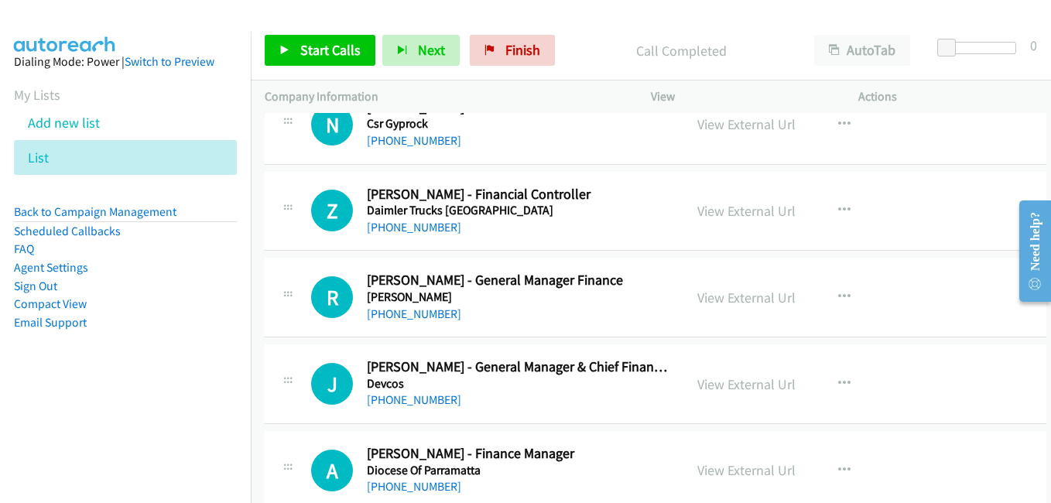
scroll to position [4568, 0]
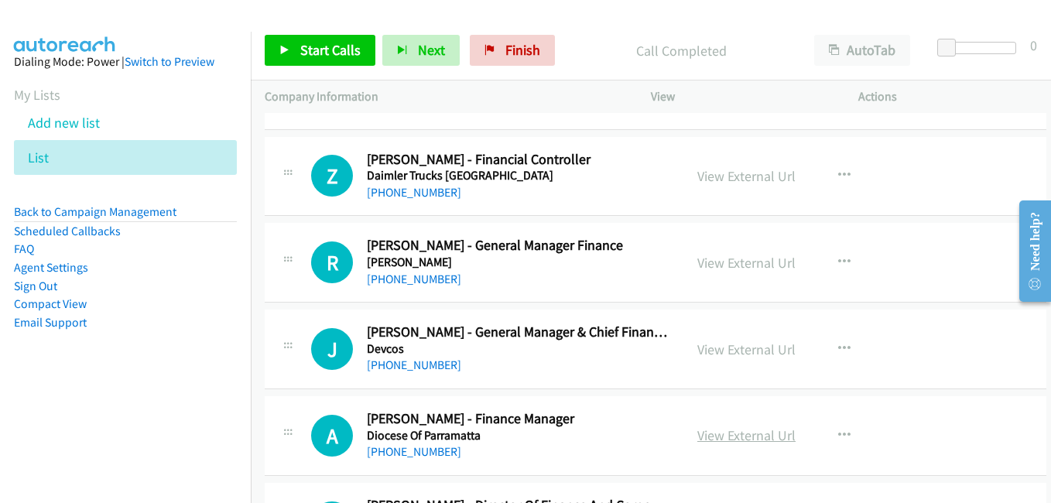
click at [717, 437] on link "View External Url" at bounding box center [747, 436] width 98 height 18
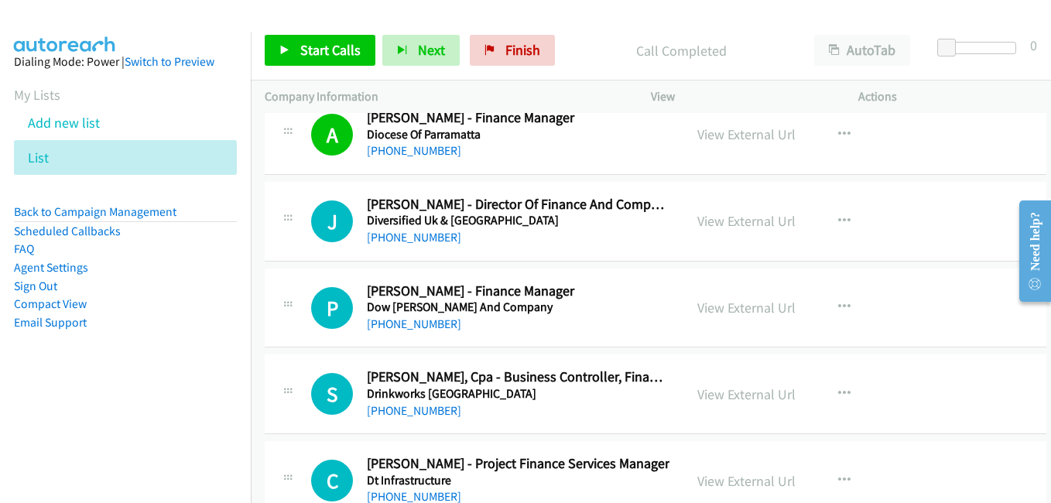
scroll to position [4878, 0]
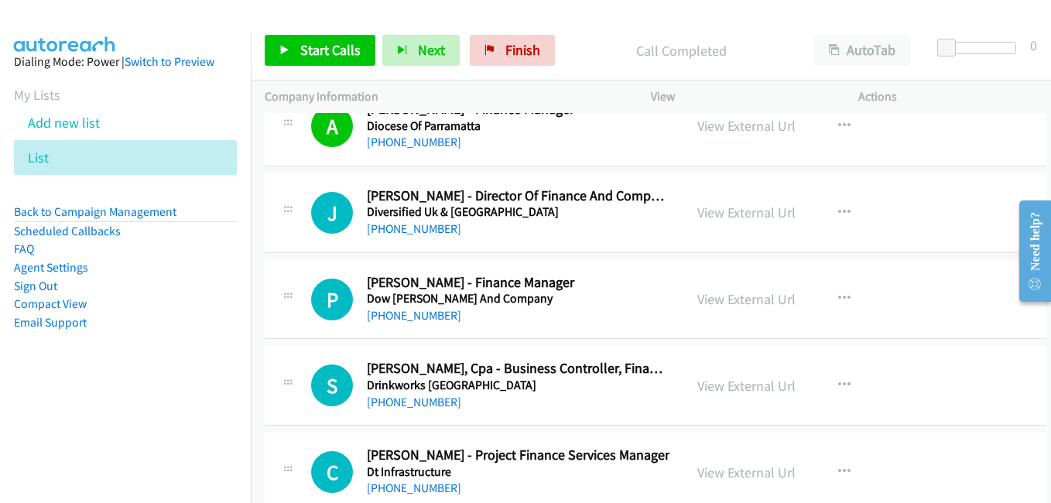
drag, startPoint x: 749, startPoint y: 214, endPoint x: 691, endPoint y: 202, distance: 60.1
click at [749, 214] on link "View External Url" at bounding box center [747, 213] width 98 height 18
click at [736, 303] on link "View External Url" at bounding box center [747, 299] width 98 height 18
drag, startPoint x: 728, startPoint y: 388, endPoint x: 291, endPoint y: 84, distance: 532.2
click at [728, 388] on link "View External Url" at bounding box center [747, 386] width 98 height 18
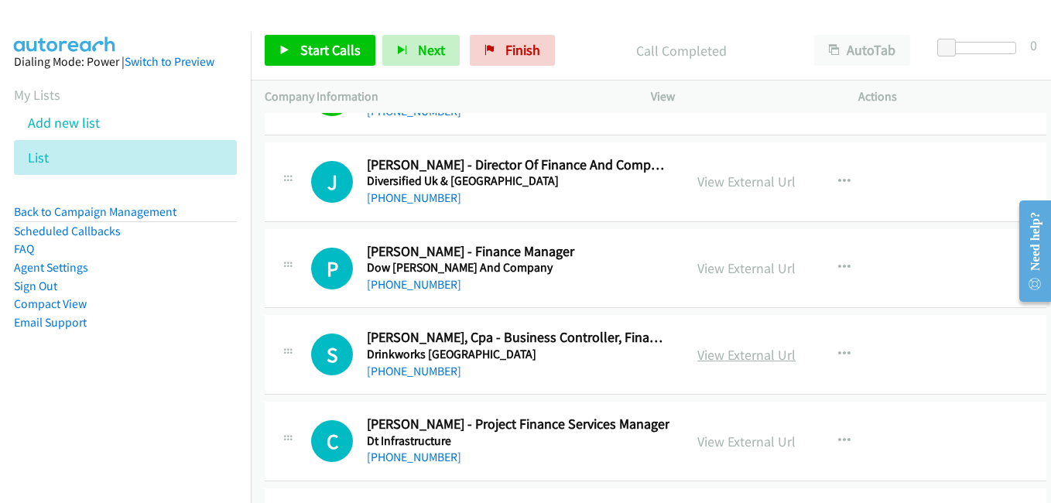
scroll to position [4955, 0]
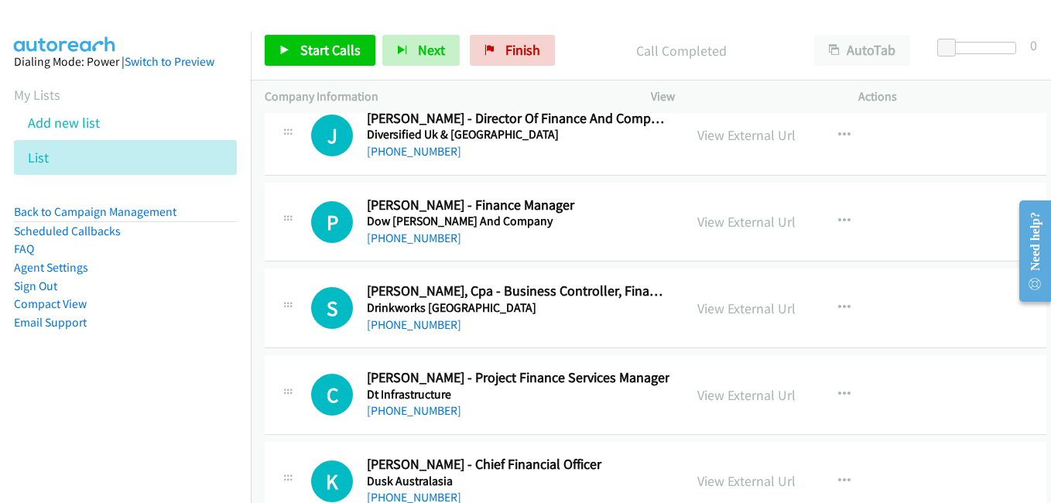
drag, startPoint x: 724, startPoint y: 394, endPoint x: 286, endPoint y: 0, distance: 589.4
click at [737, 400] on link "View External Url" at bounding box center [747, 395] width 98 height 18
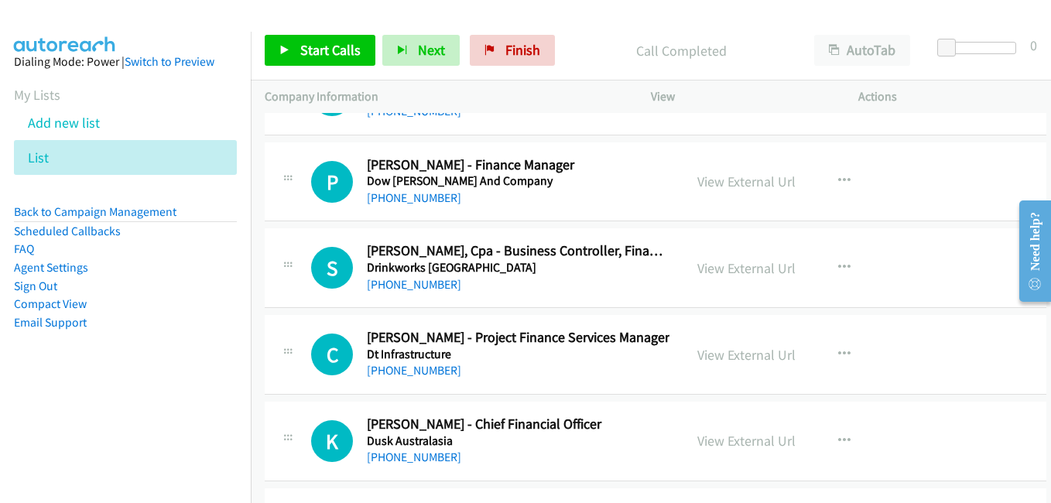
scroll to position [5110, 0]
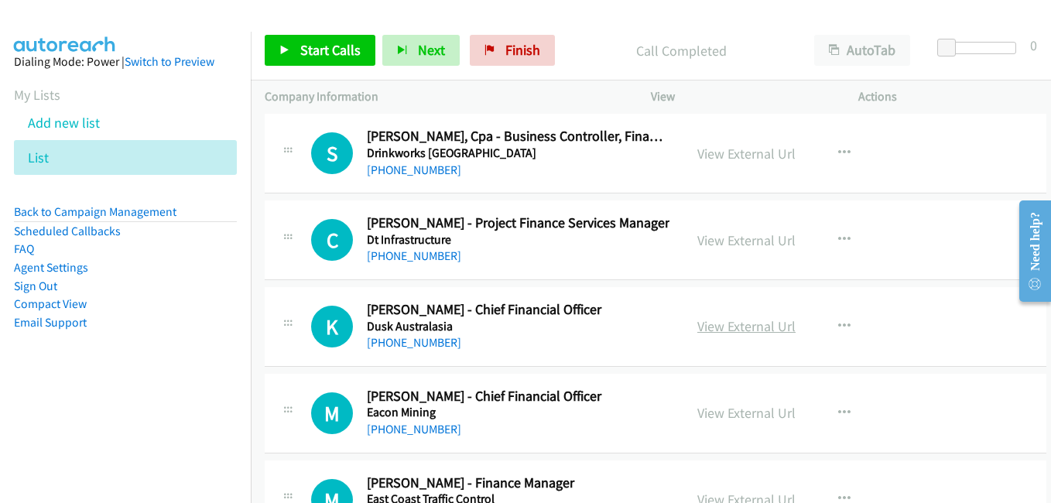
click at [746, 325] on link "View External Url" at bounding box center [747, 326] width 98 height 18
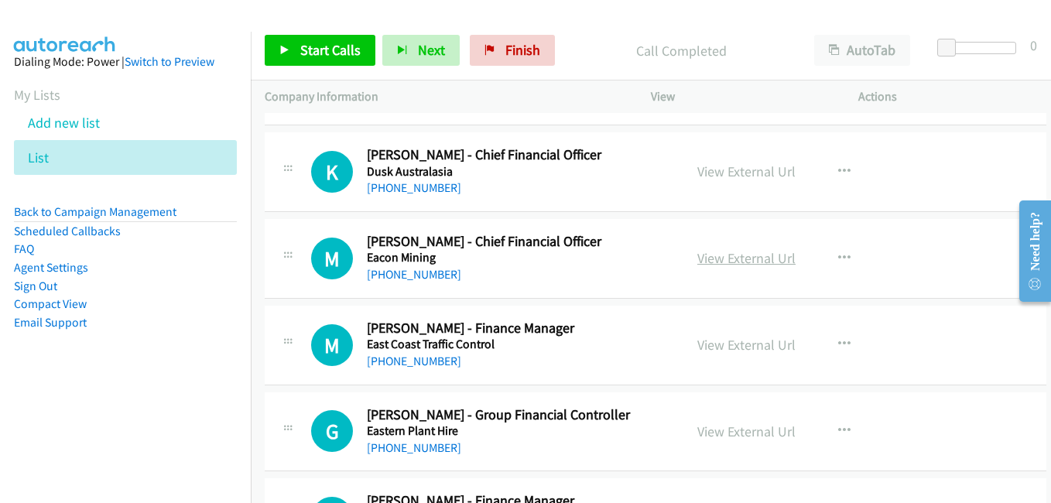
click at [720, 261] on link "View External Url" at bounding box center [747, 258] width 98 height 18
click at [729, 350] on link "View External Url" at bounding box center [747, 345] width 98 height 18
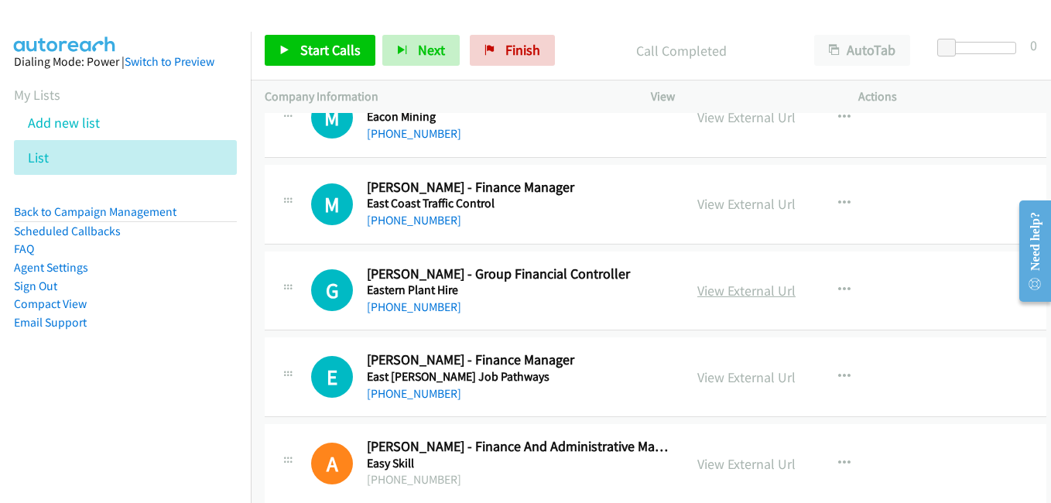
scroll to position [5420, 0]
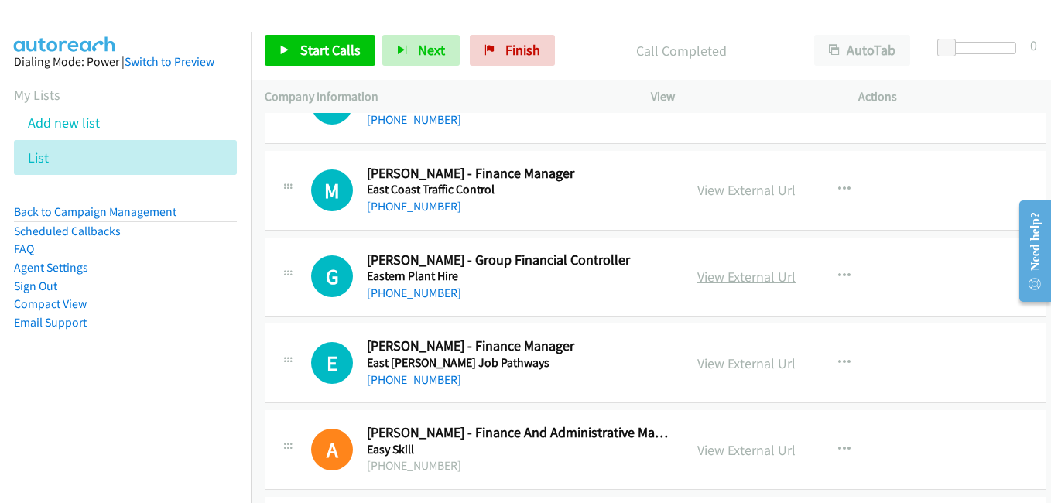
click at [742, 276] on link "View External Url" at bounding box center [747, 277] width 98 height 18
click at [728, 365] on link "View External Url" at bounding box center [747, 364] width 98 height 18
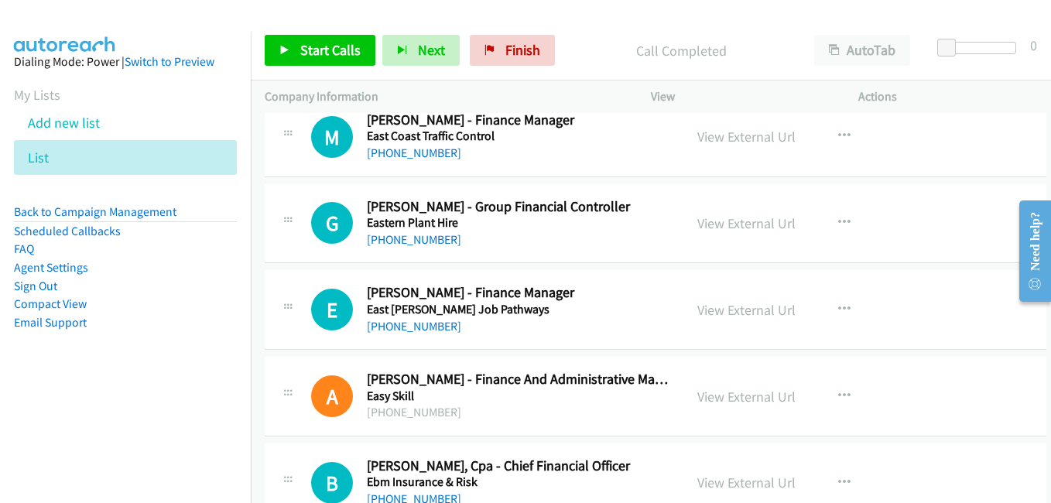
scroll to position [5497, 0]
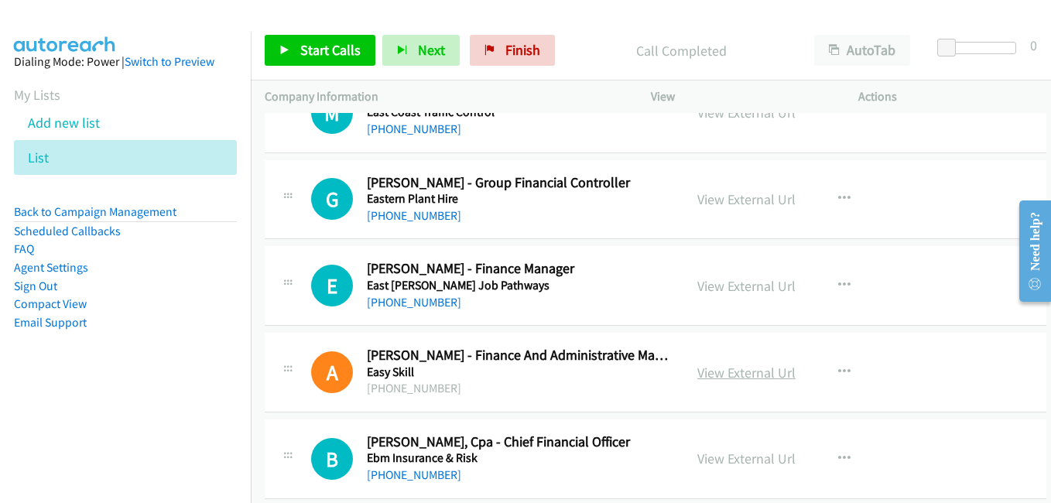
click at [742, 374] on link "View External Url" at bounding box center [747, 373] width 98 height 18
